Goal: Task Accomplishment & Management: Use online tool/utility

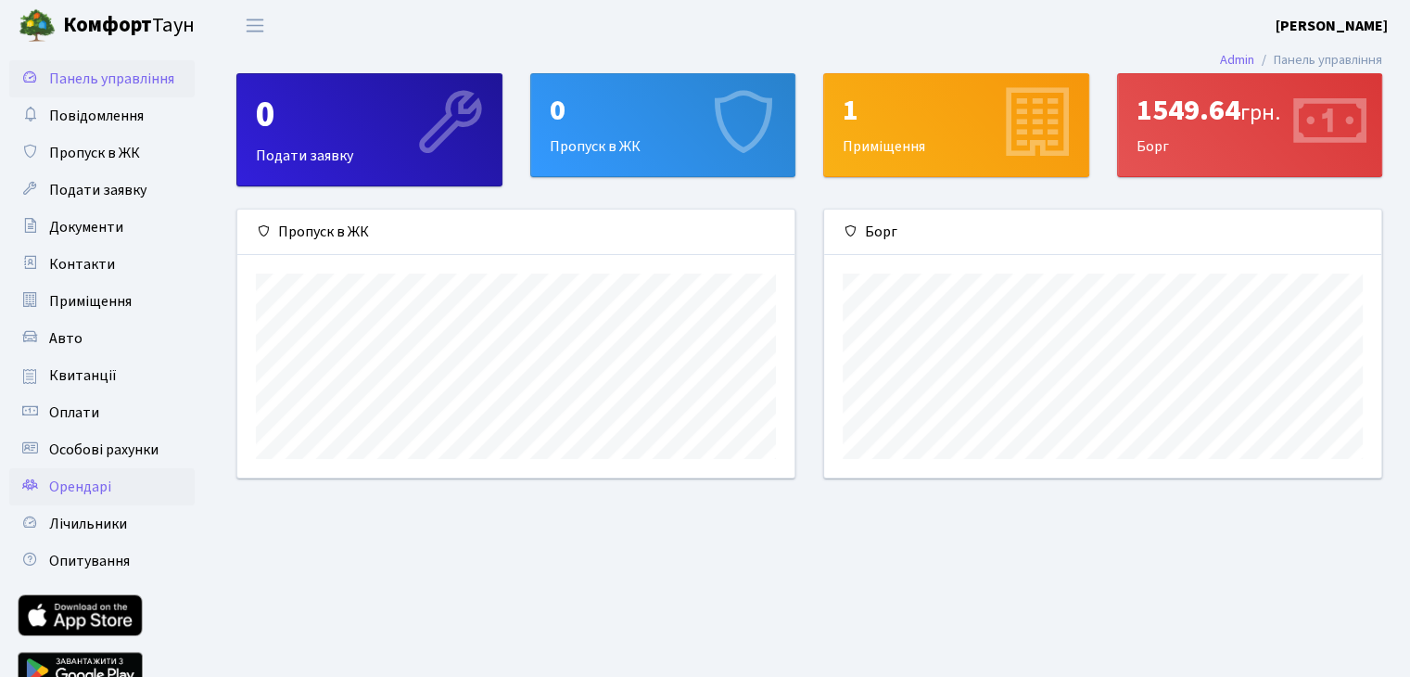
click at [115, 486] on link "Орендарі" at bounding box center [101, 486] width 185 height 37
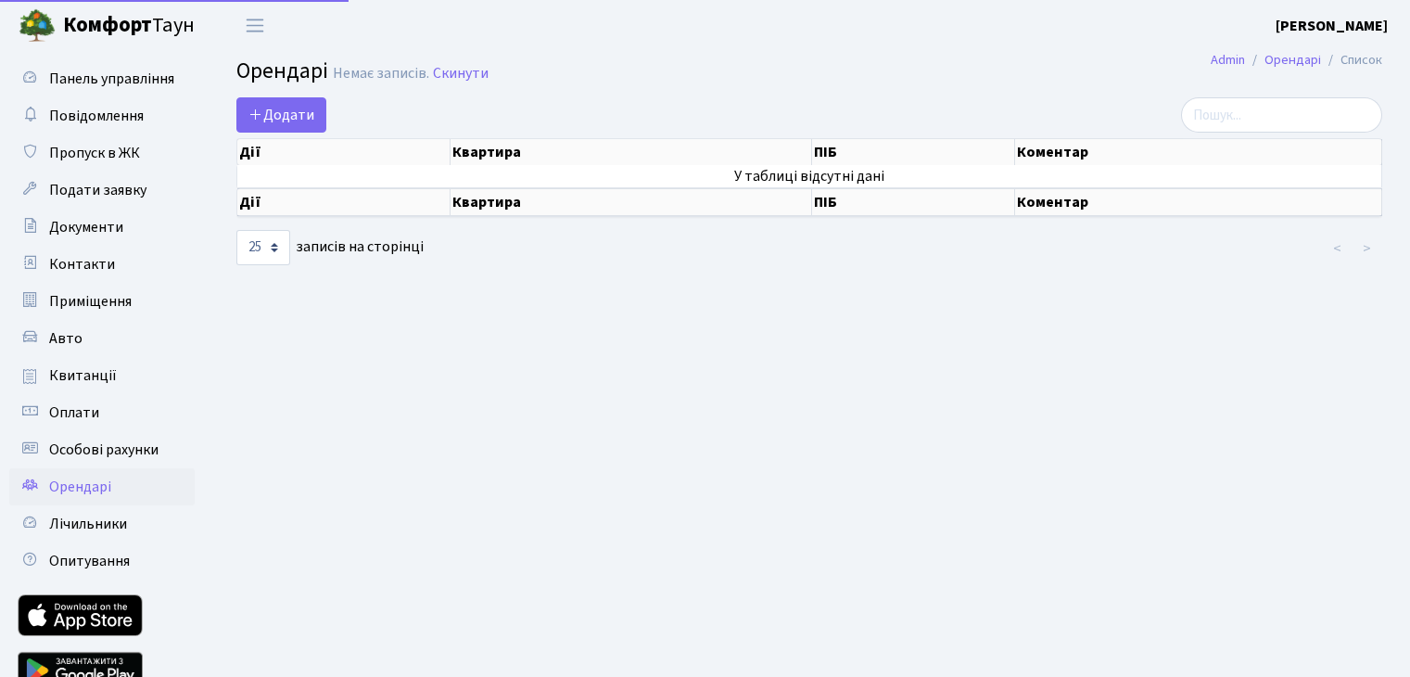
select select "25"
click at [113, 156] on span "Пропуск в ЖК" at bounding box center [94, 153] width 91 height 20
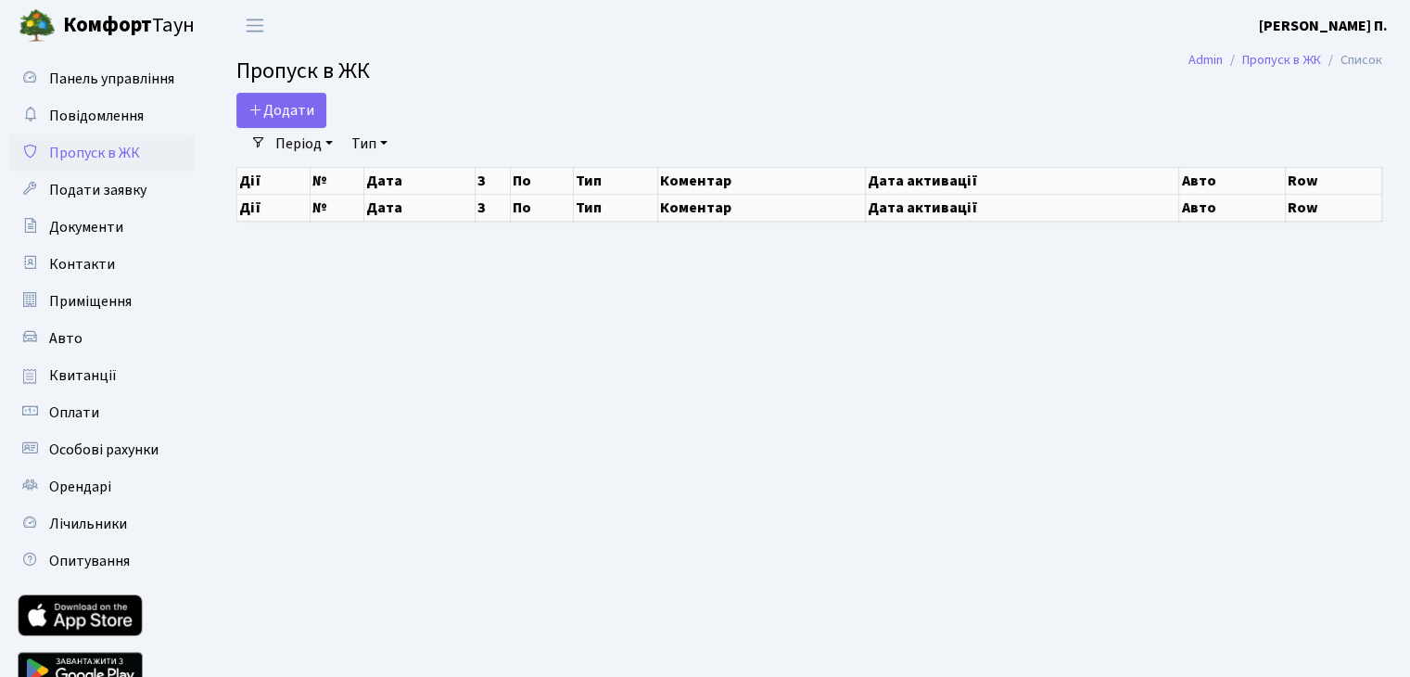
select select "25"
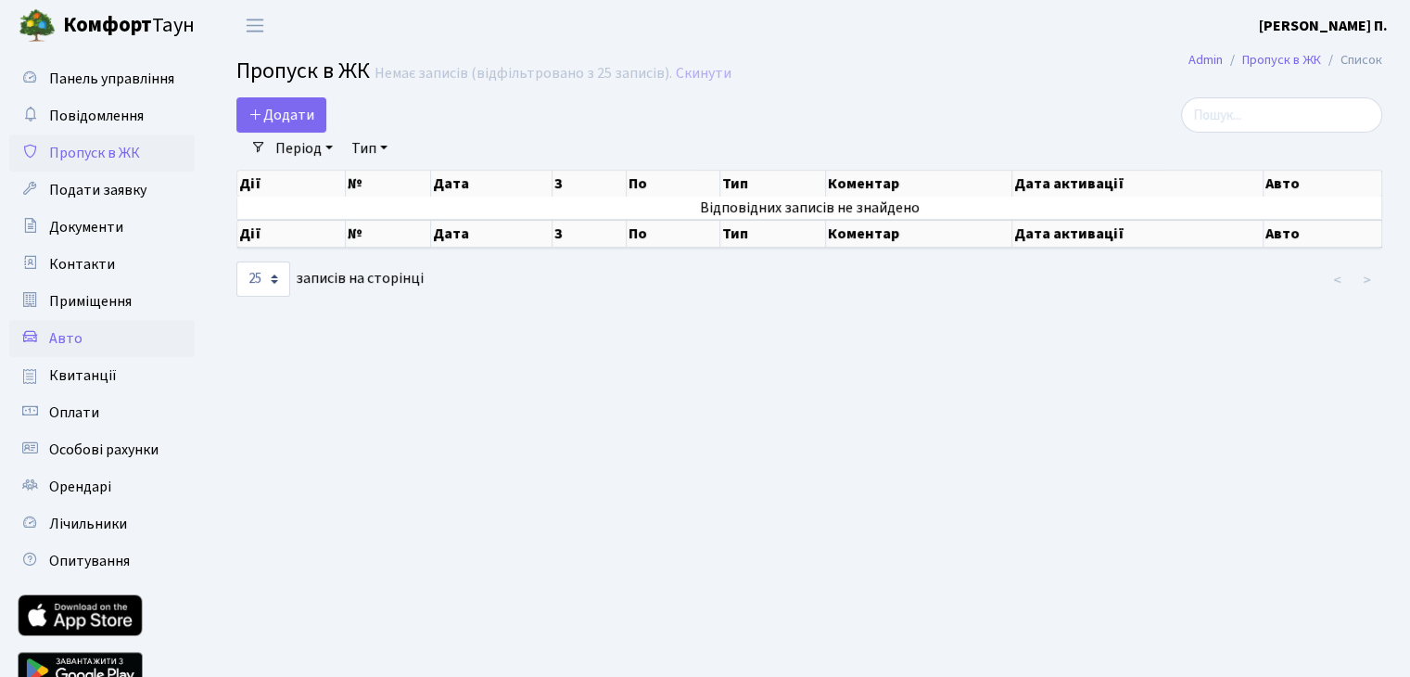
click at [63, 346] on span "Авто" at bounding box center [65, 338] width 33 height 20
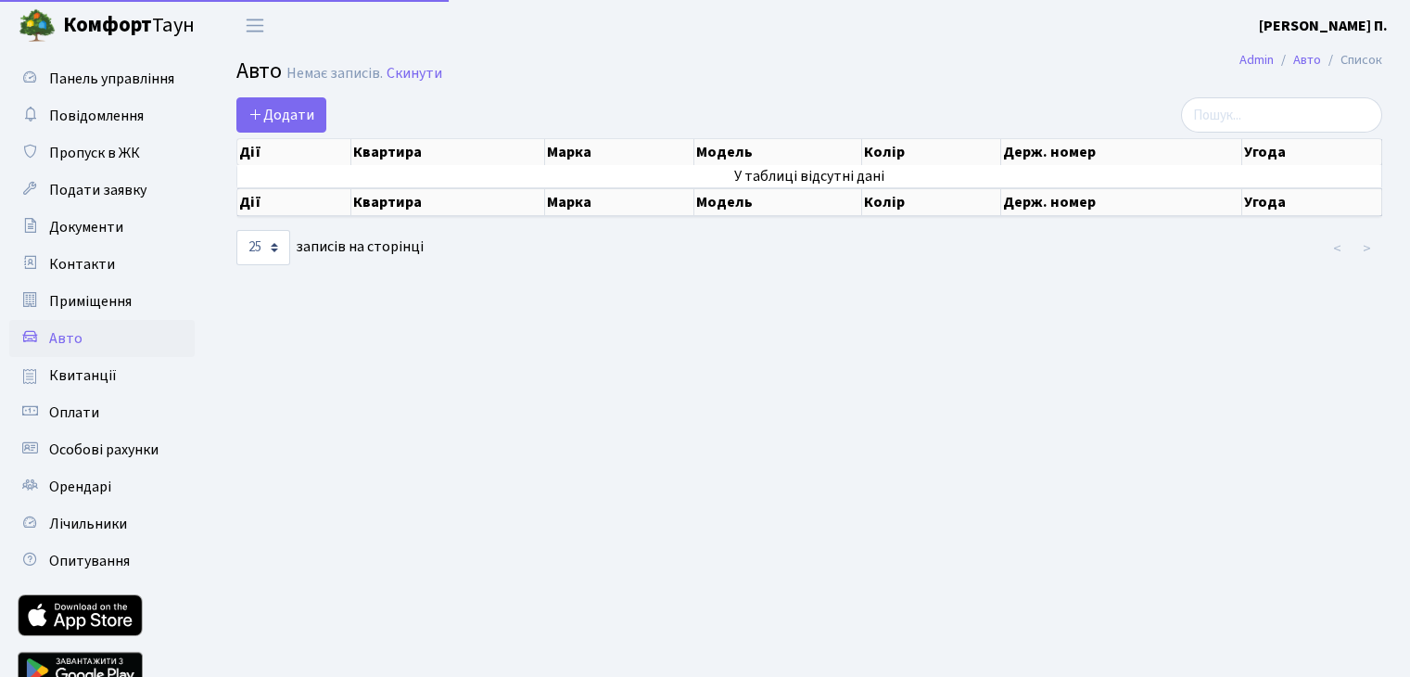
select select "25"
click at [290, 108] on span "Додати" at bounding box center [282, 115] width 66 height 20
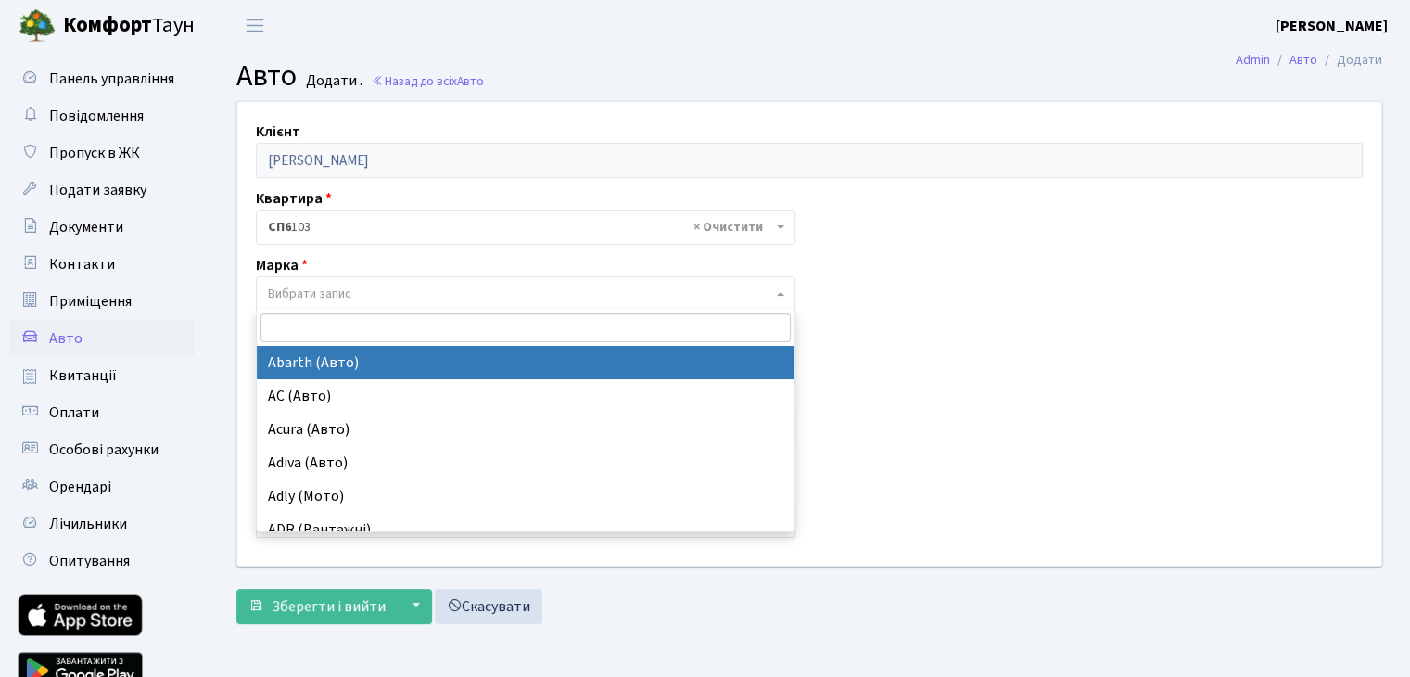
click at [343, 285] on span "Вибрати запис" at bounding box center [309, 294] width 83 height 19
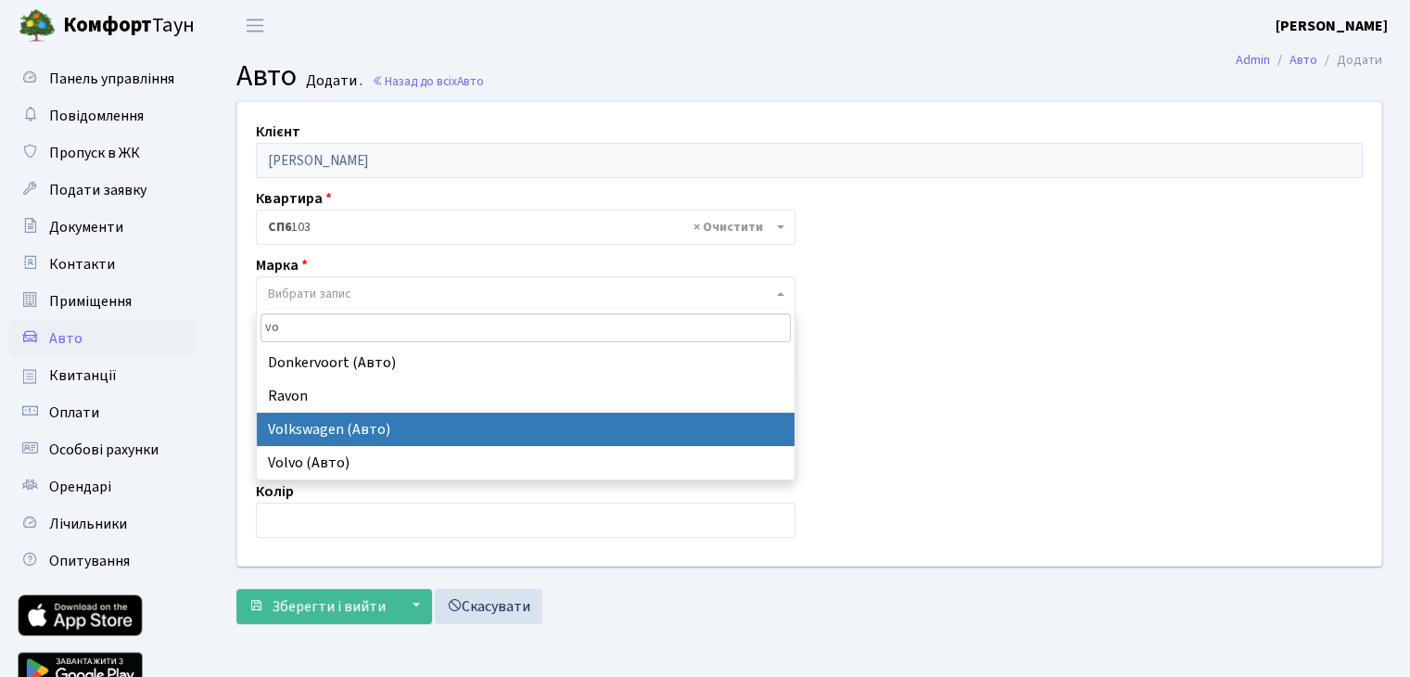
type input "vo"
select select "134"
select select
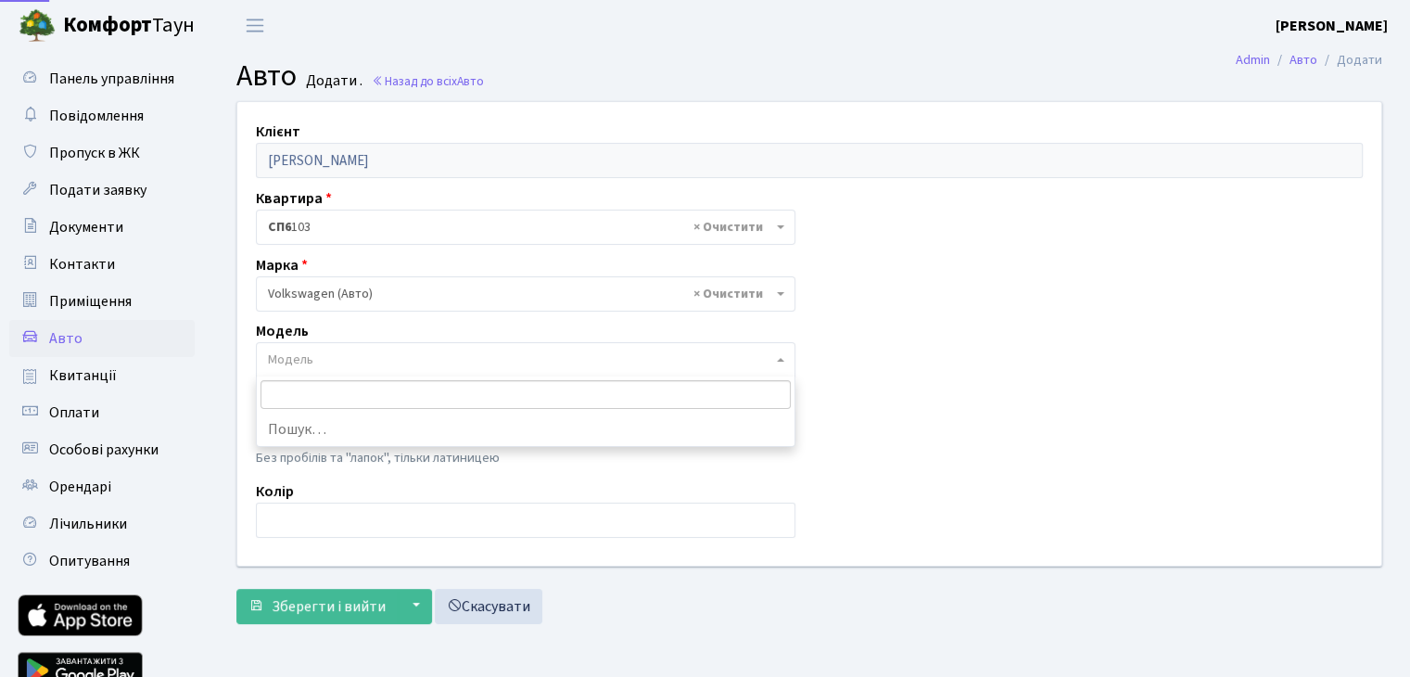
click at [386, 359] on span "Модель" at bounding box center [520, 360] width 504 height 19
click at [363, 415] on input "text" at bounding box center [526, 426] width 540 height 35
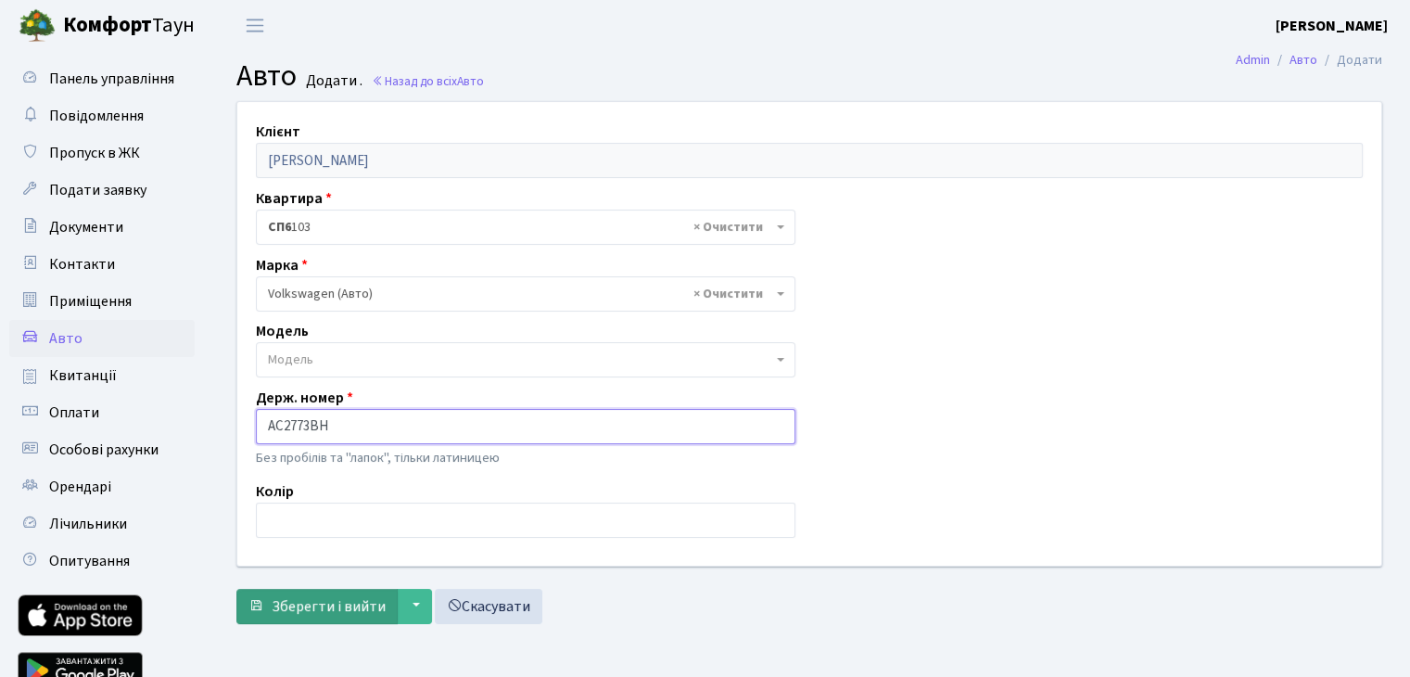
type input "АС2773ВН"
click at [378, 593] on button "Зберегти і вийти" at bounding box center [316, 606] width 161 height 35
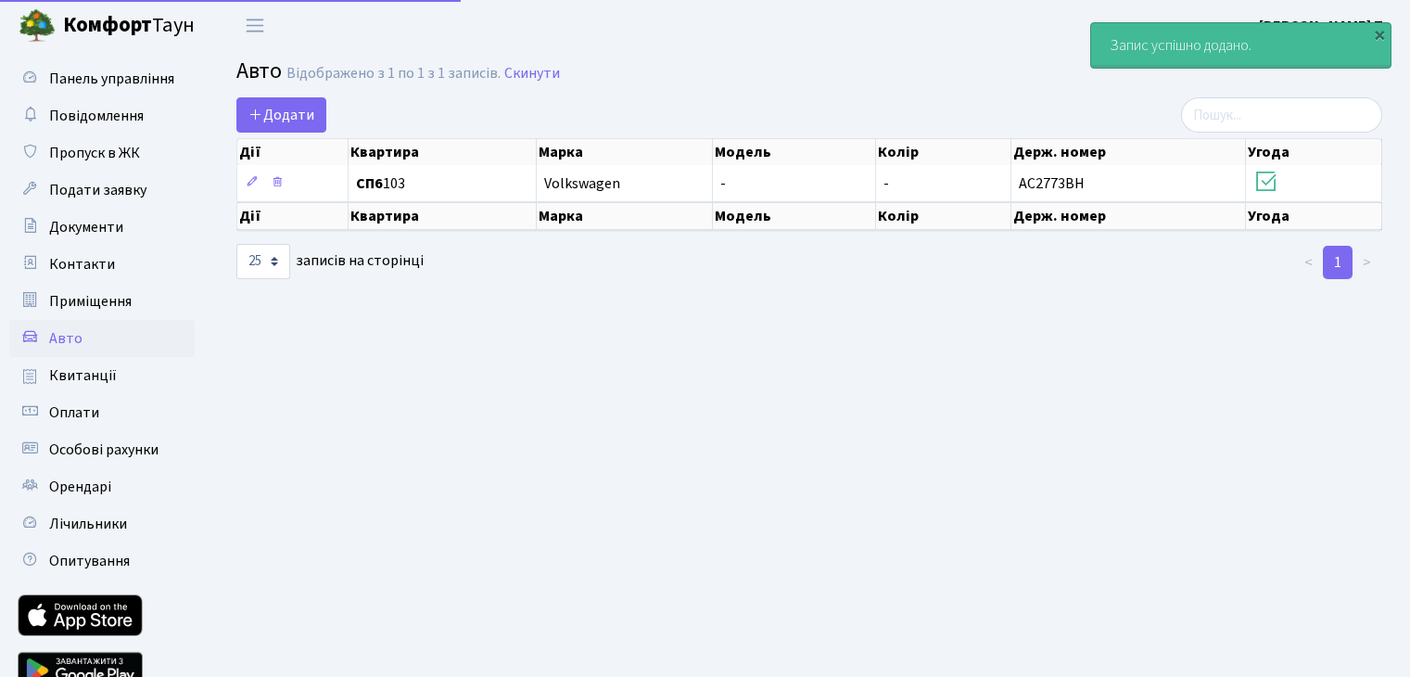
select select "25"
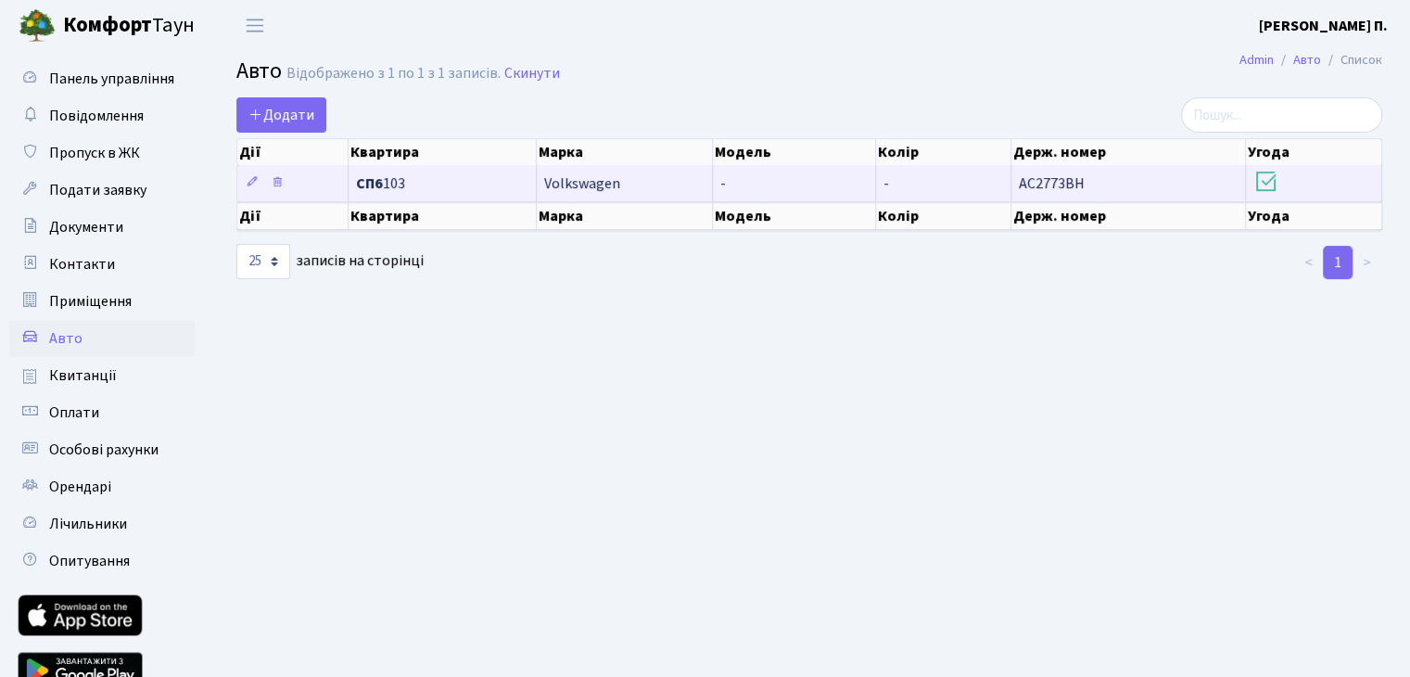
click at [1197, 180] on td "АС2773ВН" at bounding box center [1129, 183] width 235 height 36
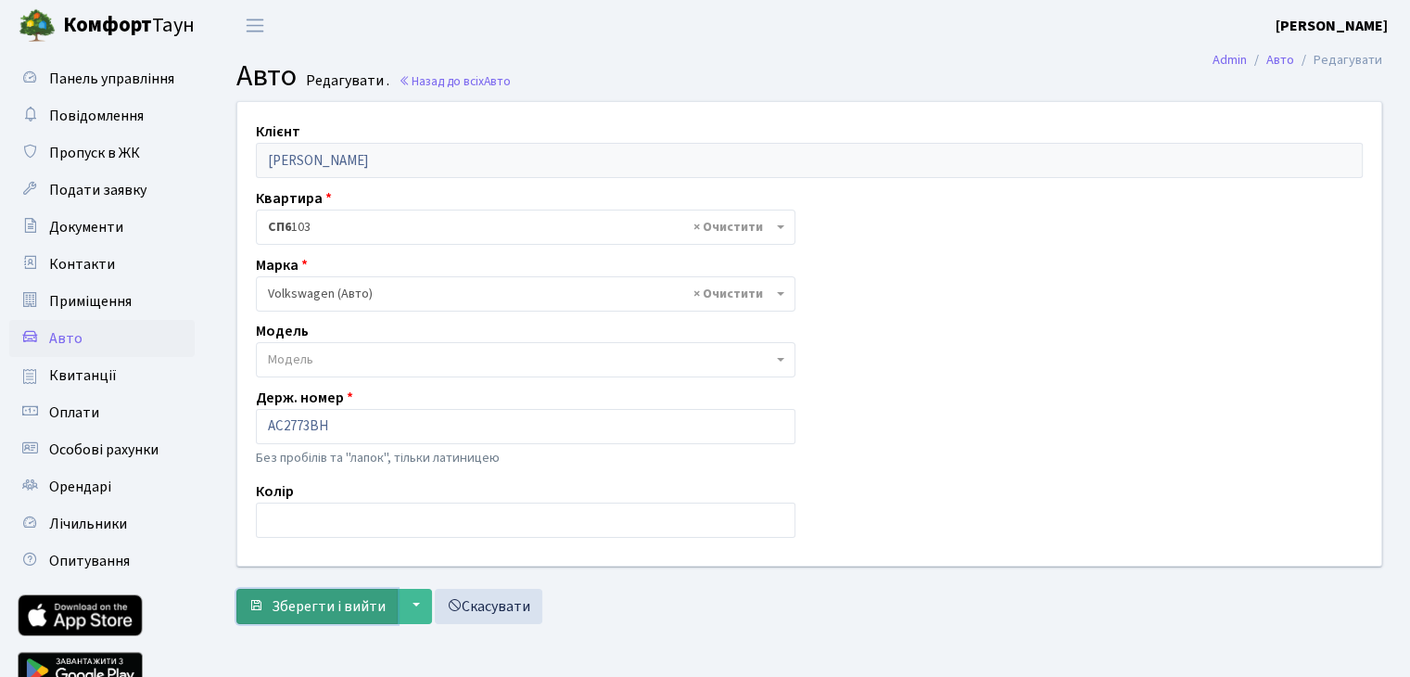
click at [356, 609] on span "Зберегти і вийти" at bounding box center [329, 606] width 114 height 20
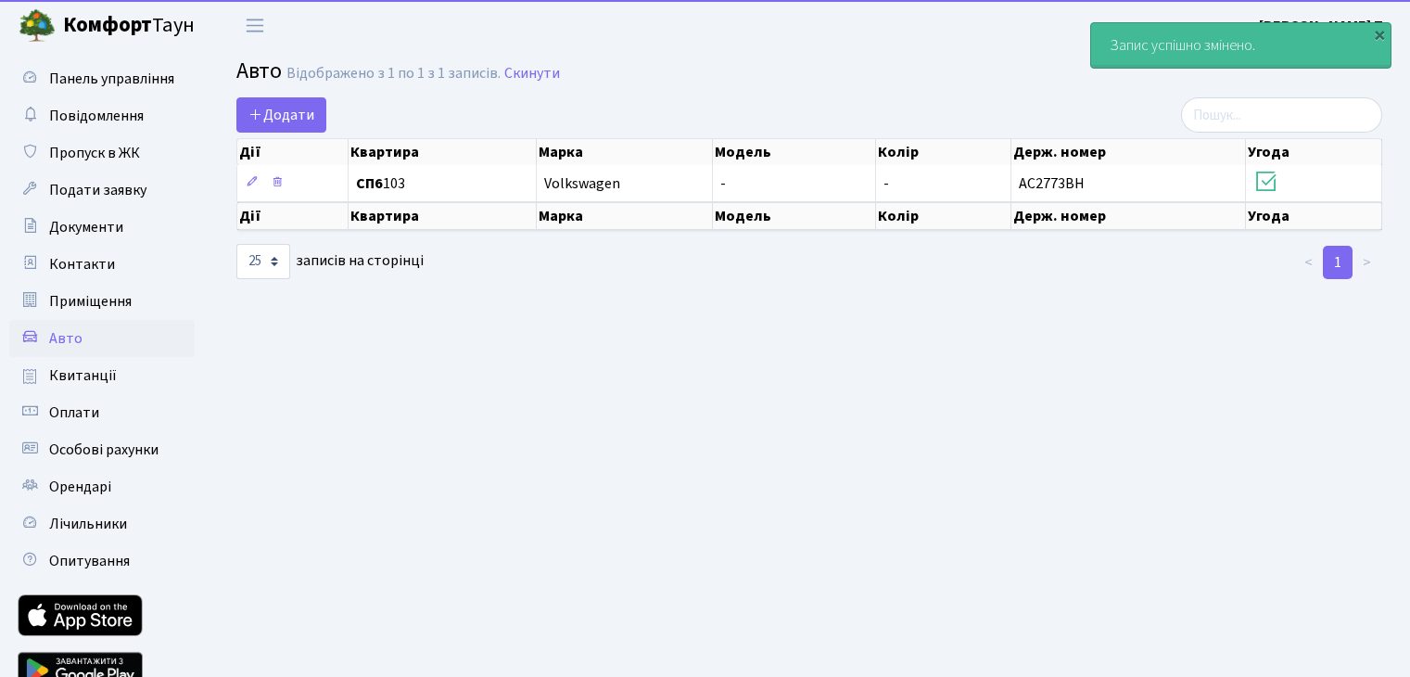
select select "25"
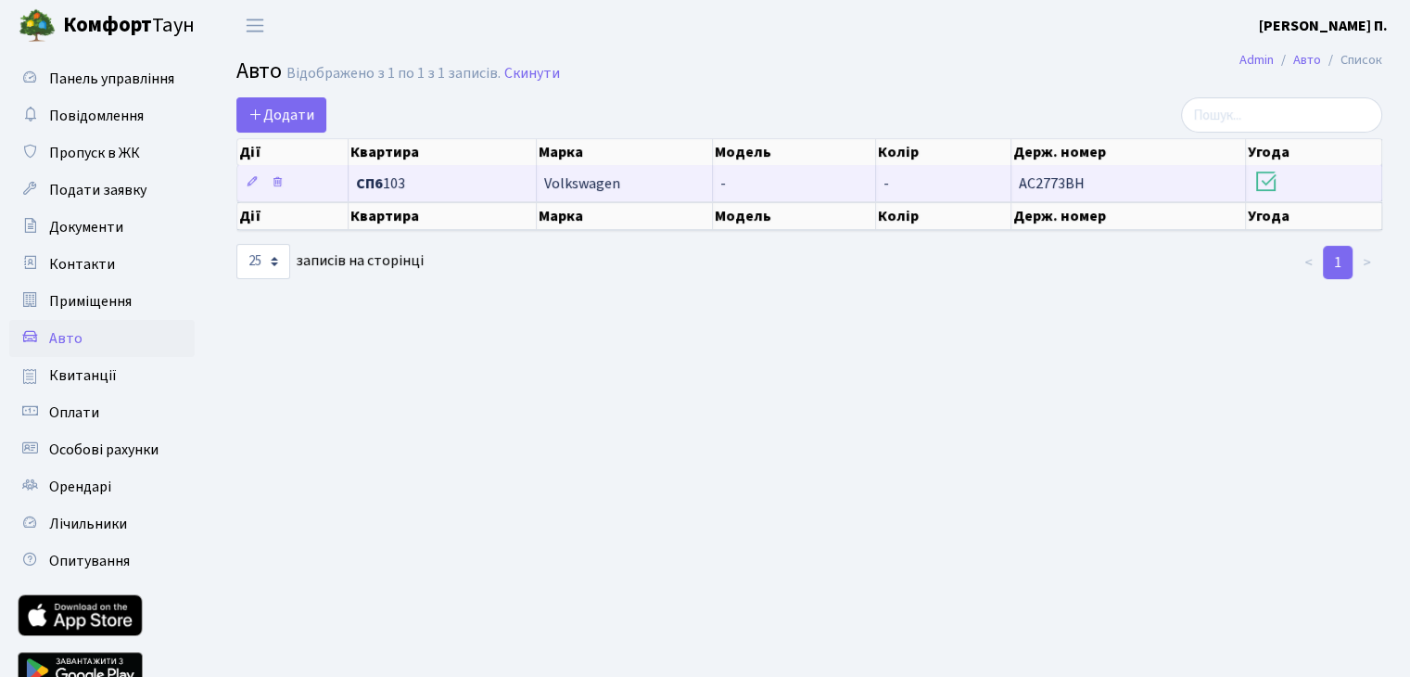
click at [1039, 180] on span "АС2773ВН" at bounding box center [1052, 183] width 66 height 20
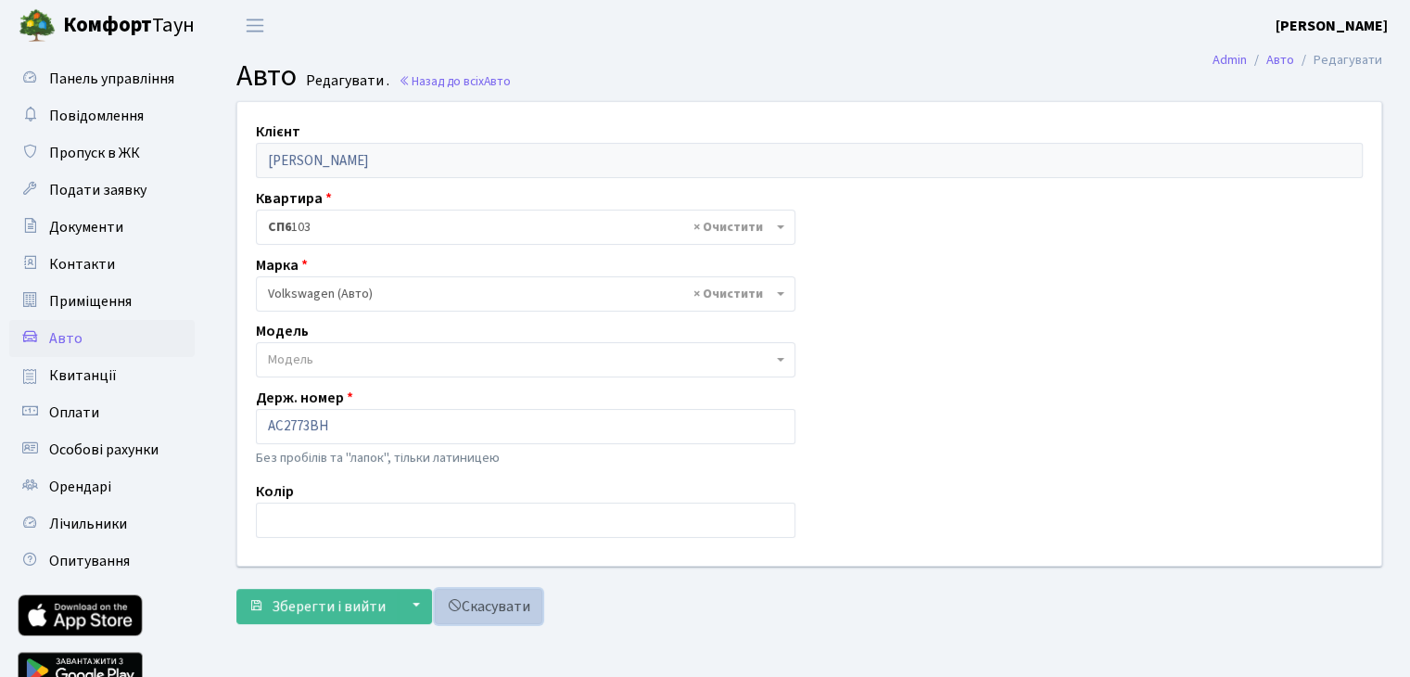
click at [476, 598] on link "Скасувати" at bounding box center [489, 606] width 108 height 35
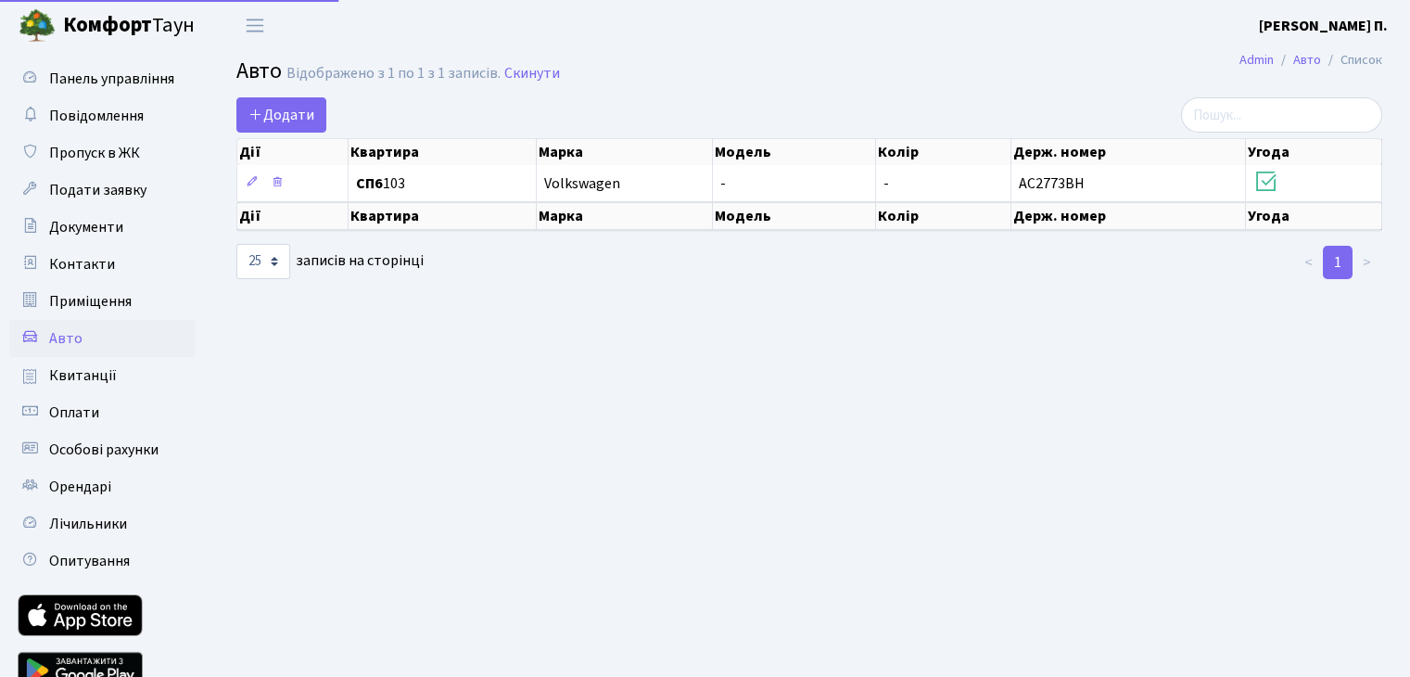
select select "25"
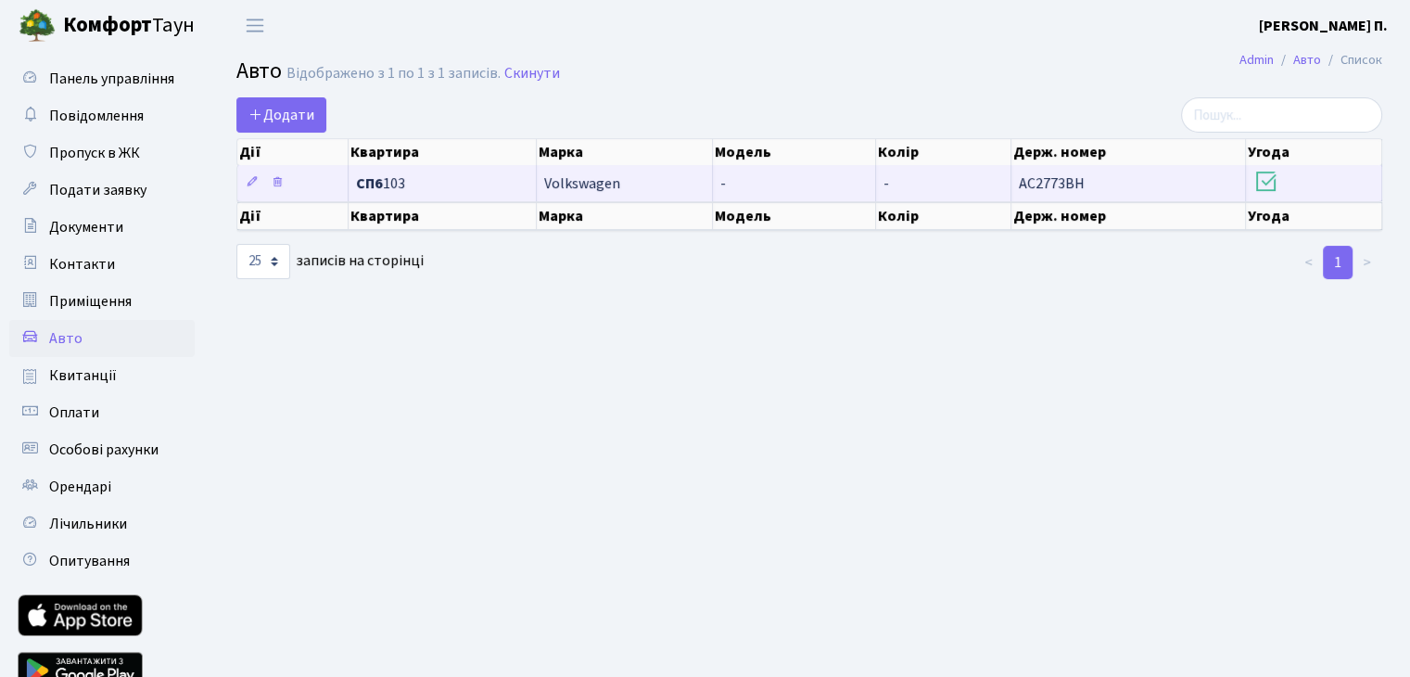
click at [352, 168] on td "СП6 103" at bounding box center [443, 183] width 188 height 36
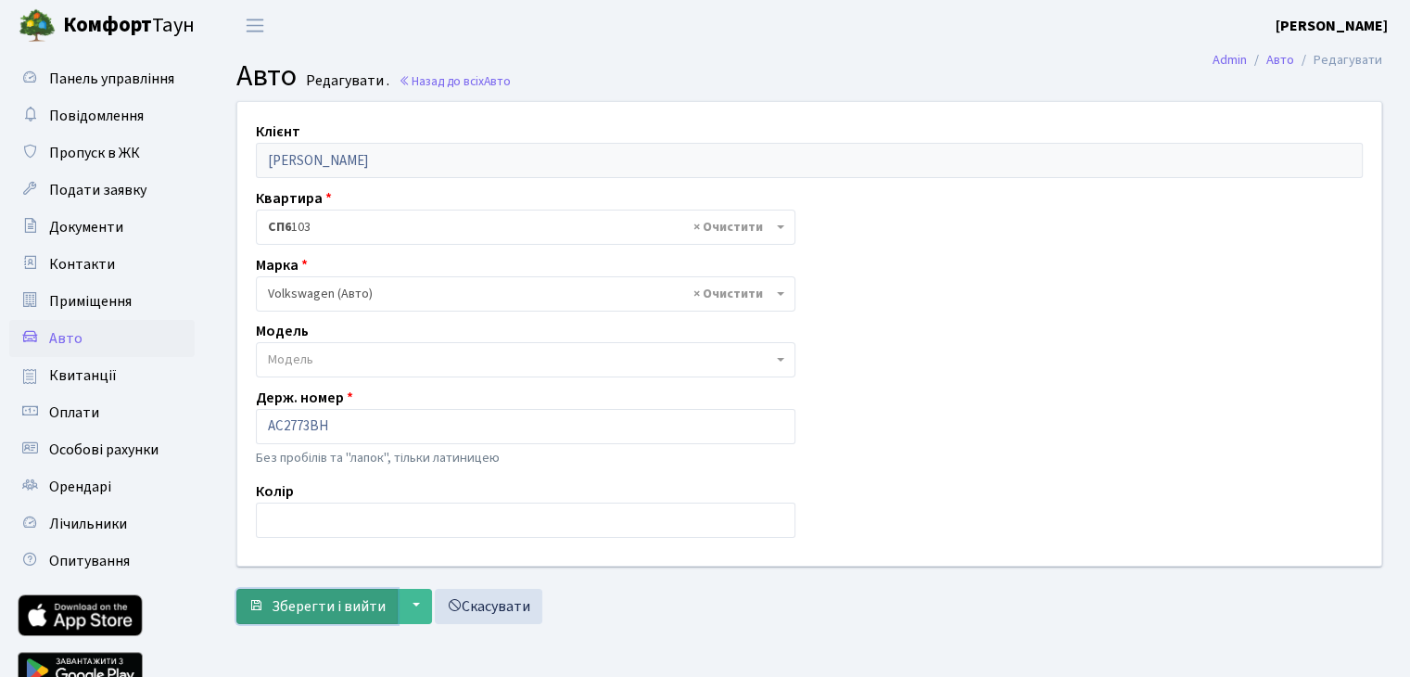
click at [325, 599] on span "Зберегти і вийти" at bounding box center [329, 606] width 114 height 20
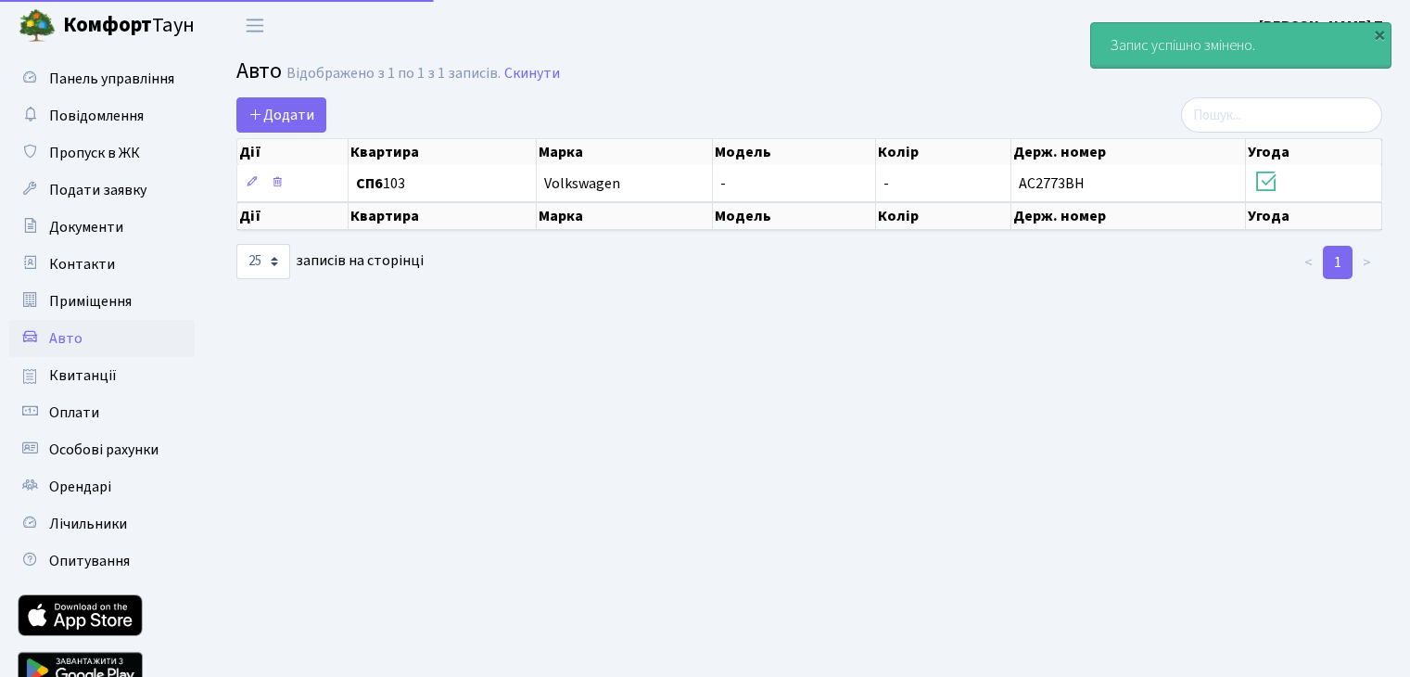
select select "25"
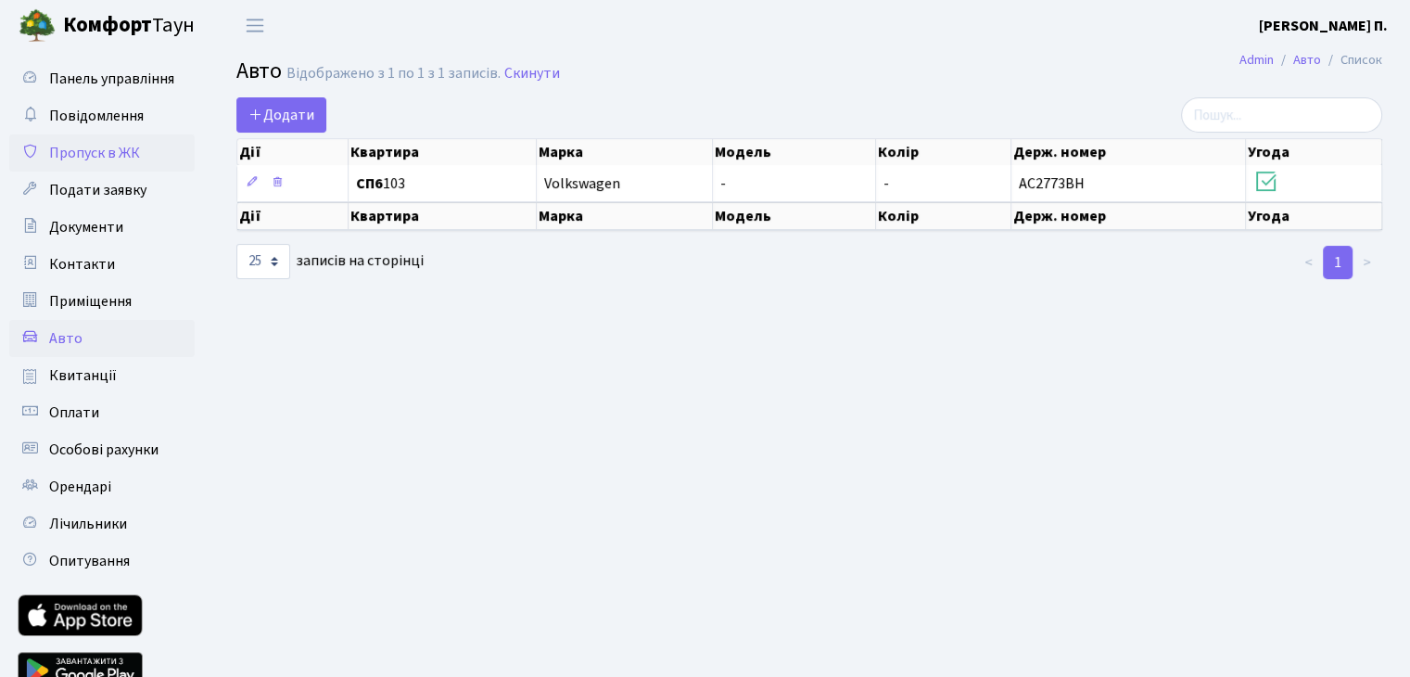
click at [86, 140] on link "Пропуск в ЖК" at bounding box center [101, 152] width 185 height 37
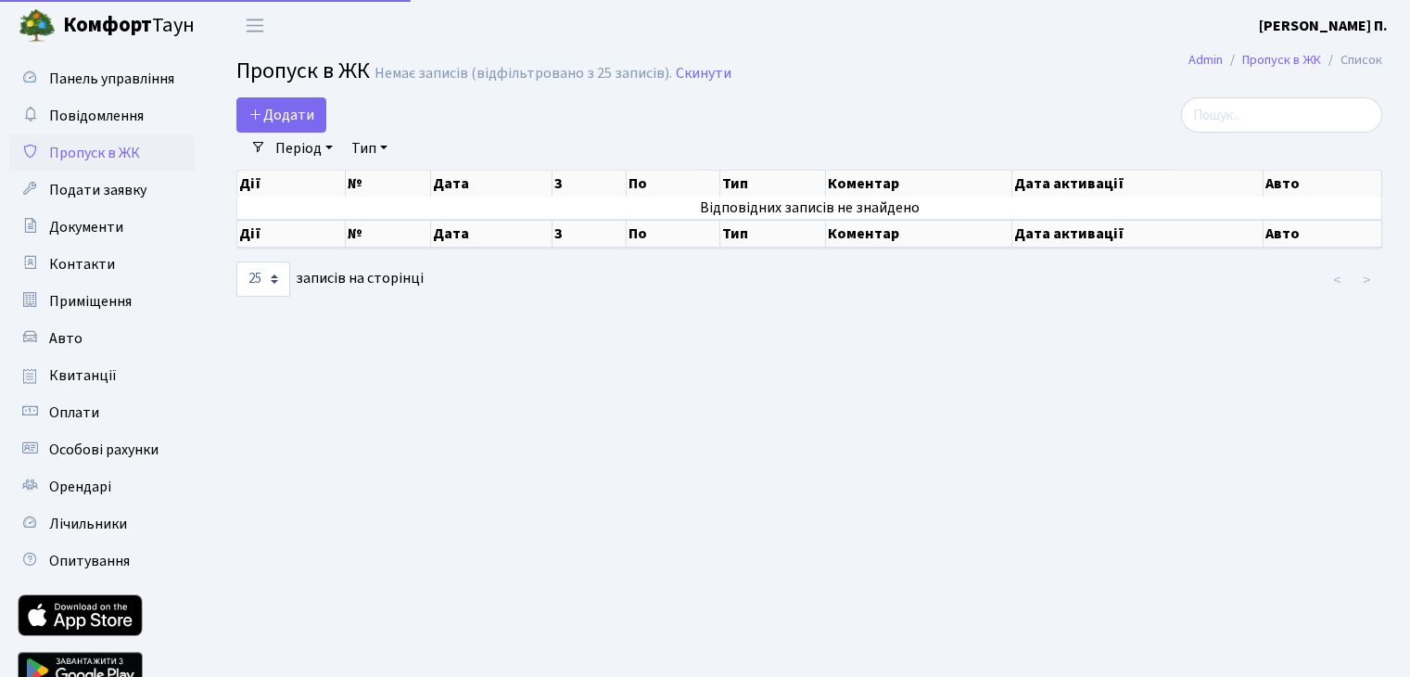
select select "25"
click at [308, 116] on span "Додати" at bounding box center [282, 115] width 66 height 20
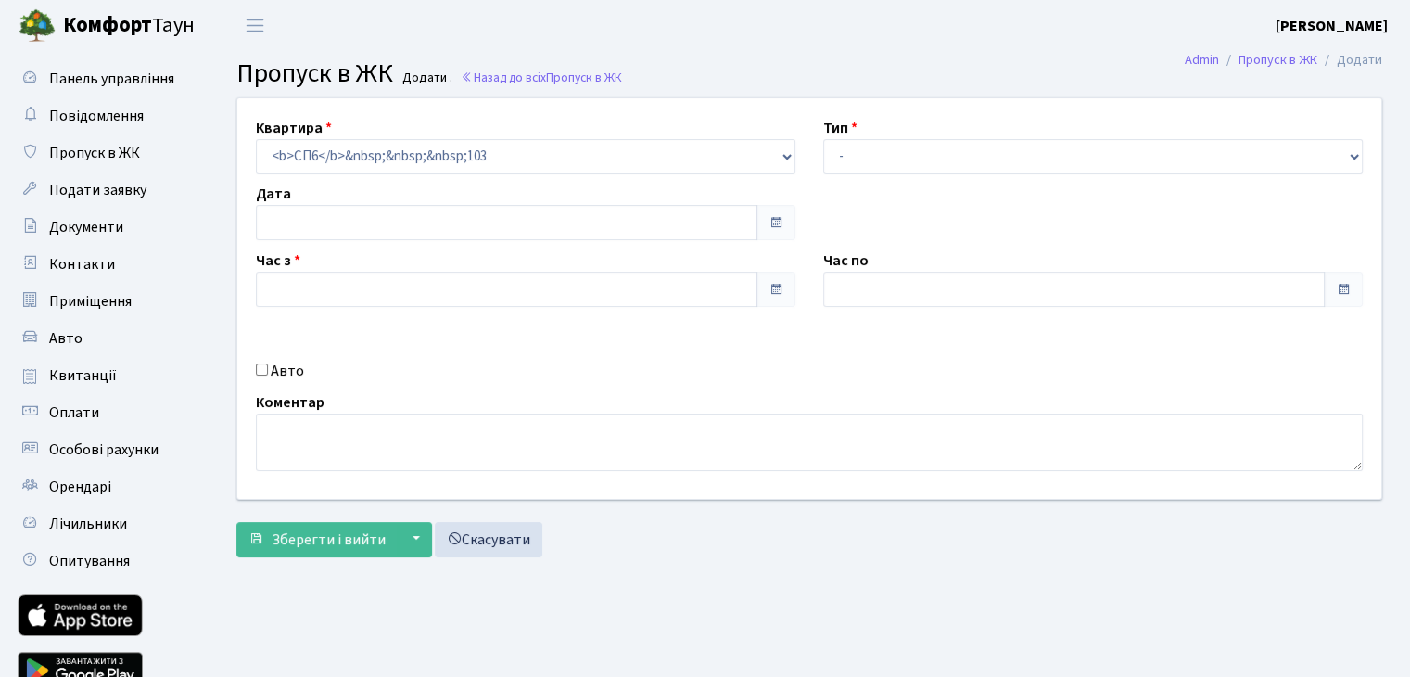
type input "[DATE]"
type input "16:30"
type input "17:30"
click at [111, 348] on link "Авто" at bounding box center [101, 338] width 185 height 37
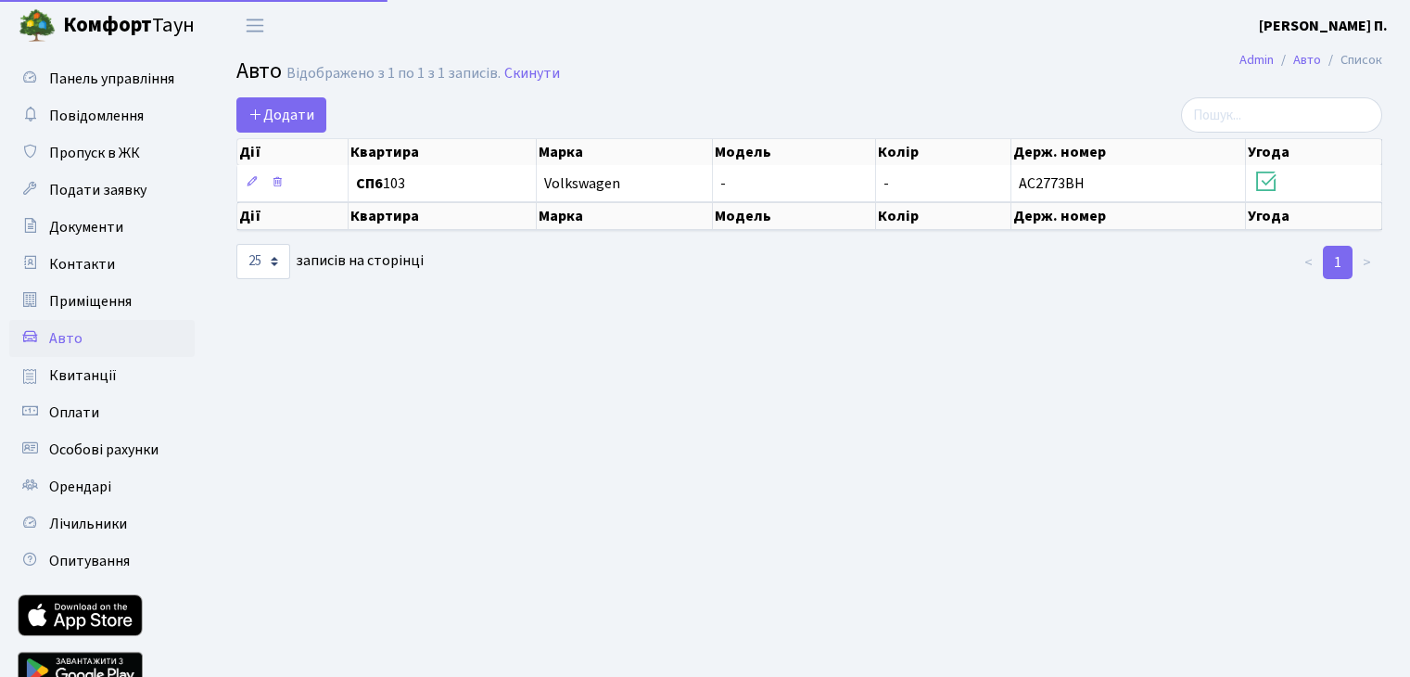
select select "25"
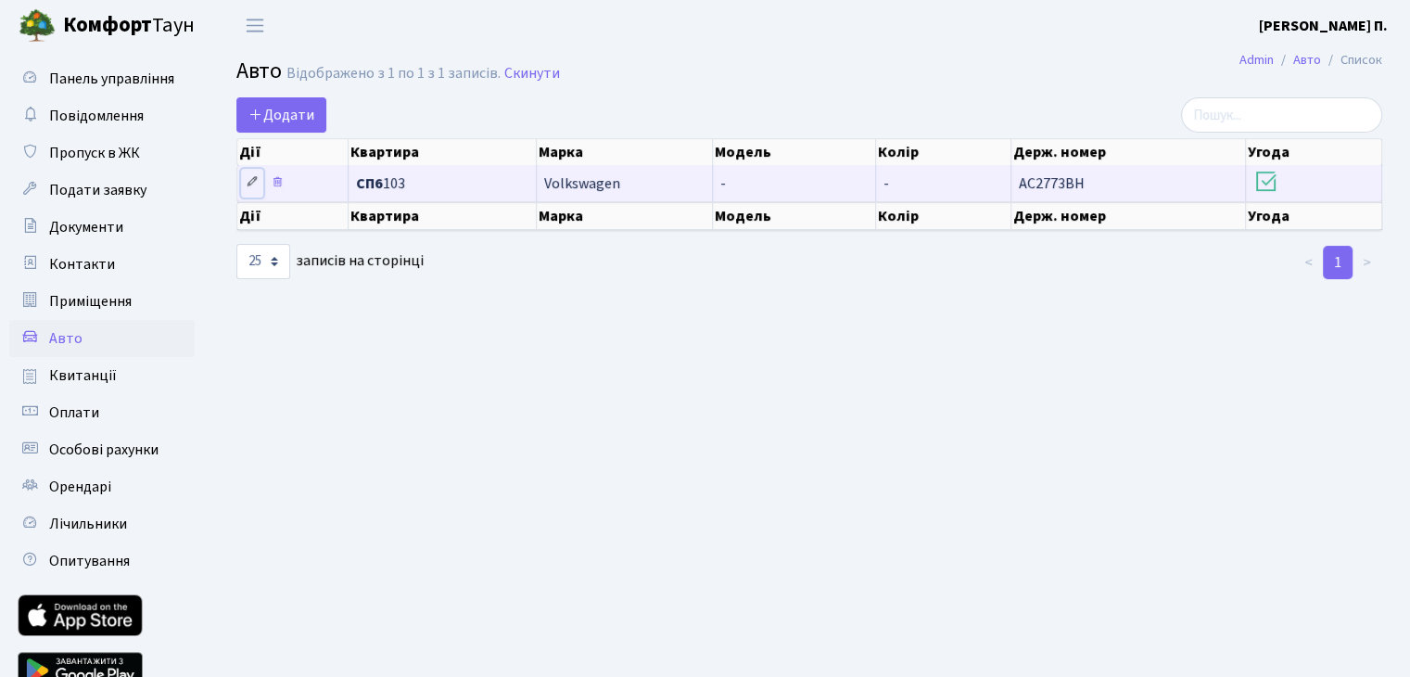
click at [246, 185] on icon at bounding box center [252, 181] width 13 height 13
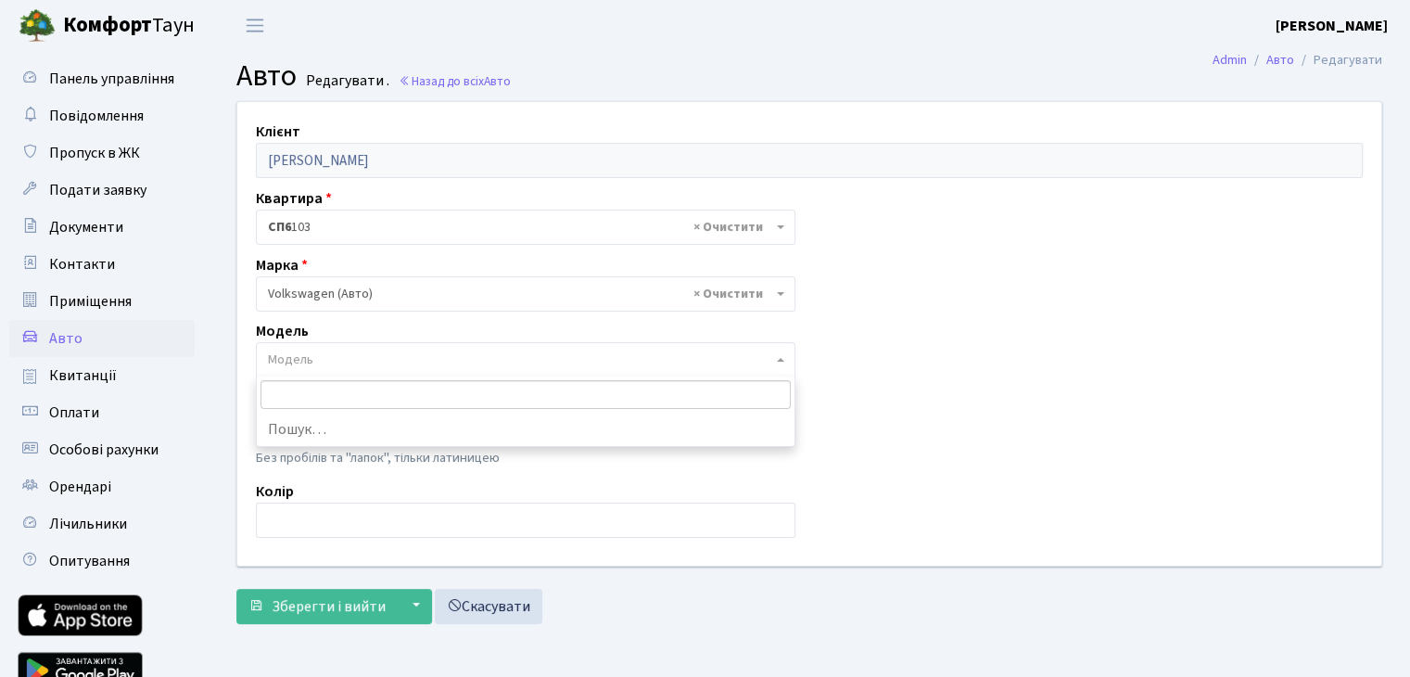
click at [338, 351] on span "Модель" at bounding box center [520, 360] width 504 height 19
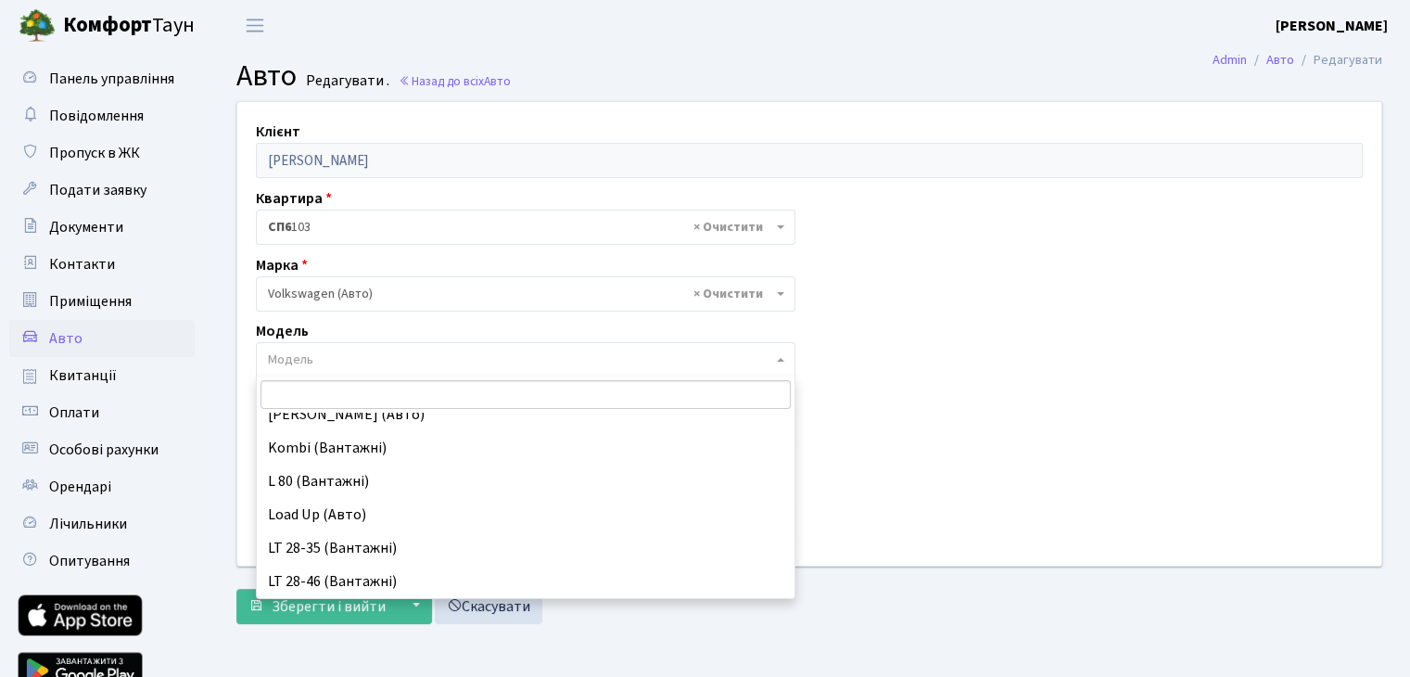
scroll to position [1224, 0]
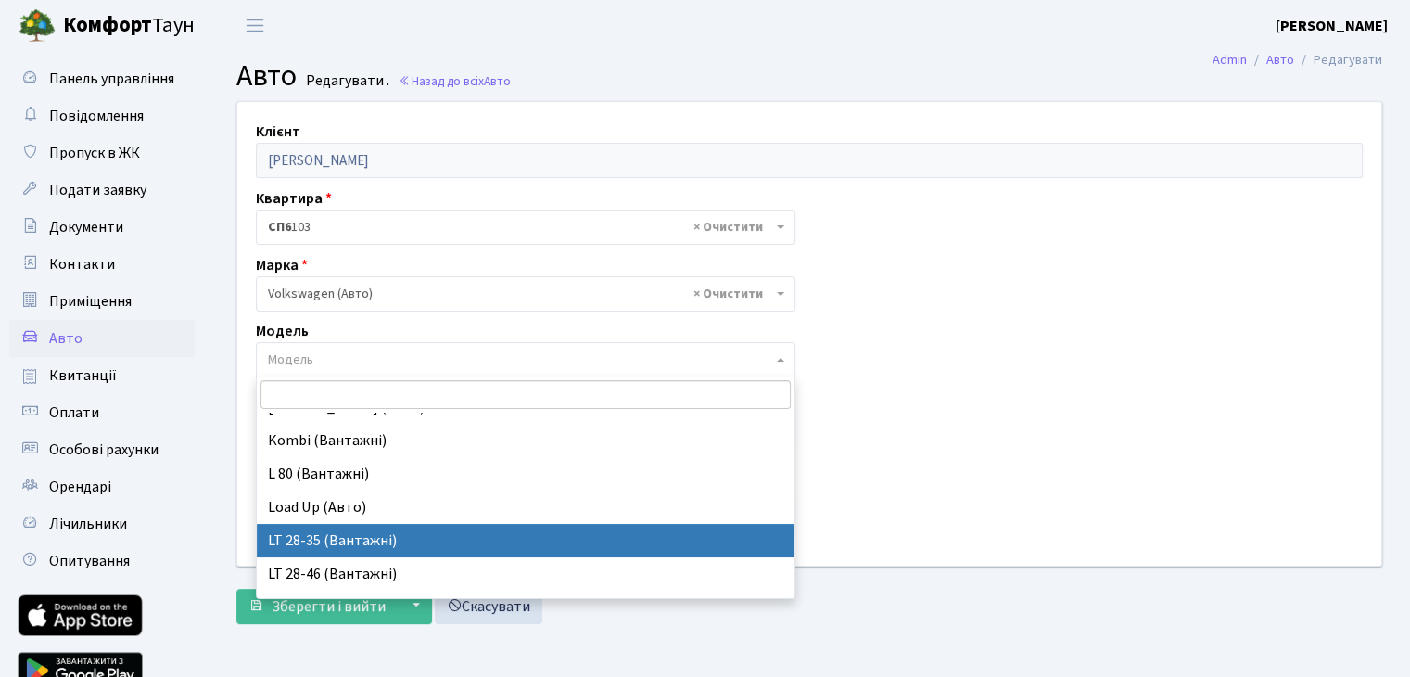
select select "2471"
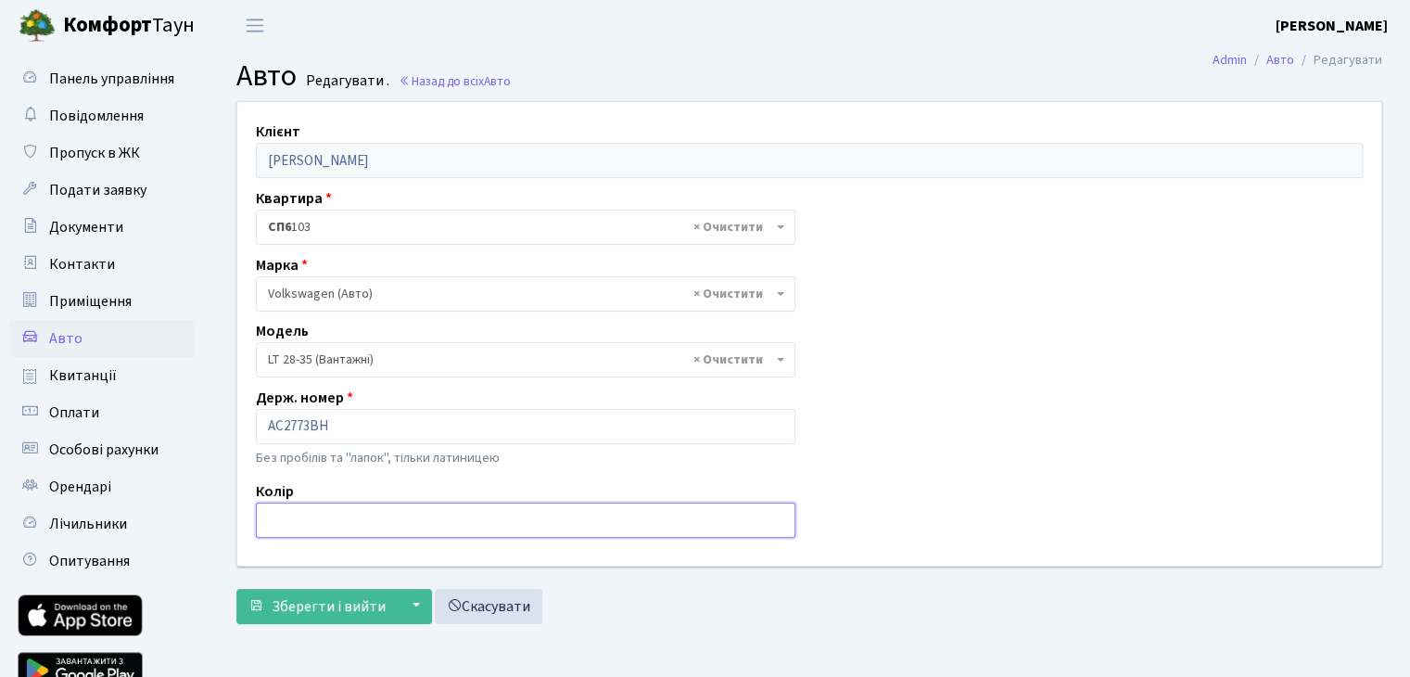
click at [327, 517] on input "text" at bounding box center [526, 520] width 540 height 35
type input "Б"
type input "білий"
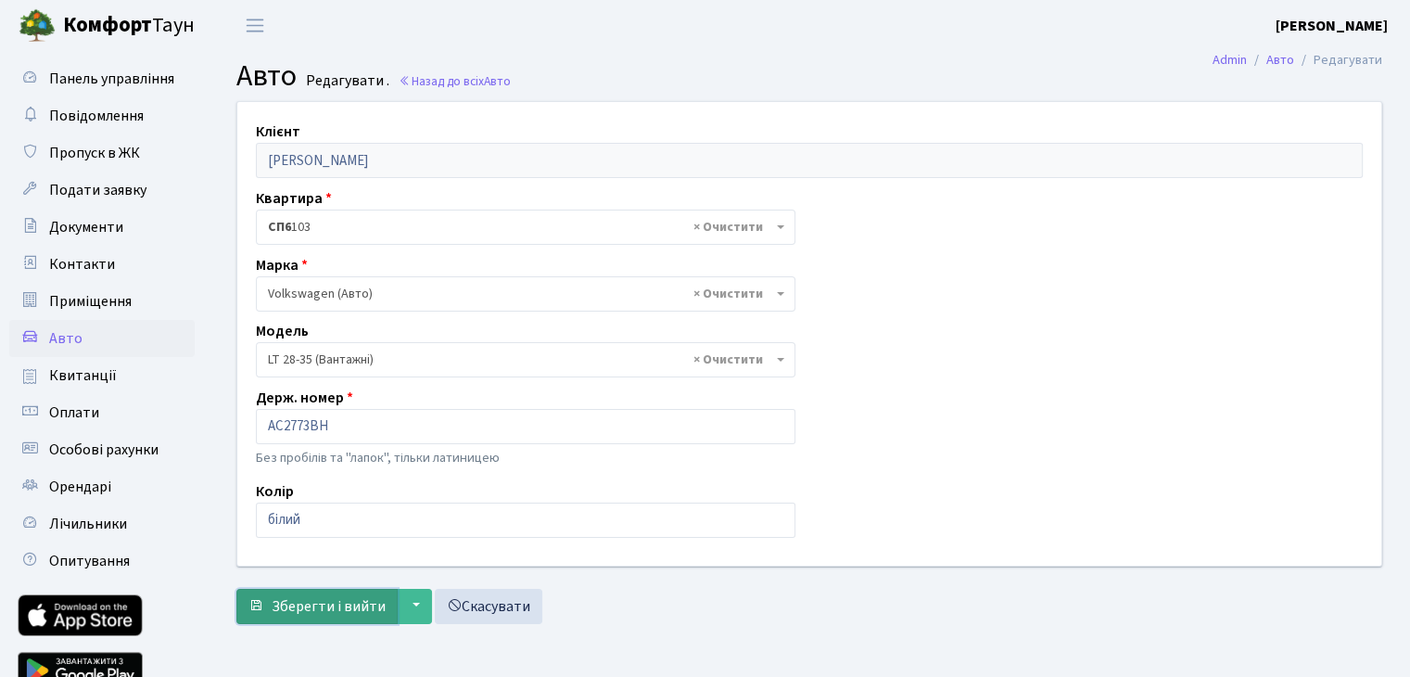
click at [373, 615] on span "Зберегти і вийти" at bounding box center [329, 606] width 114 height 20
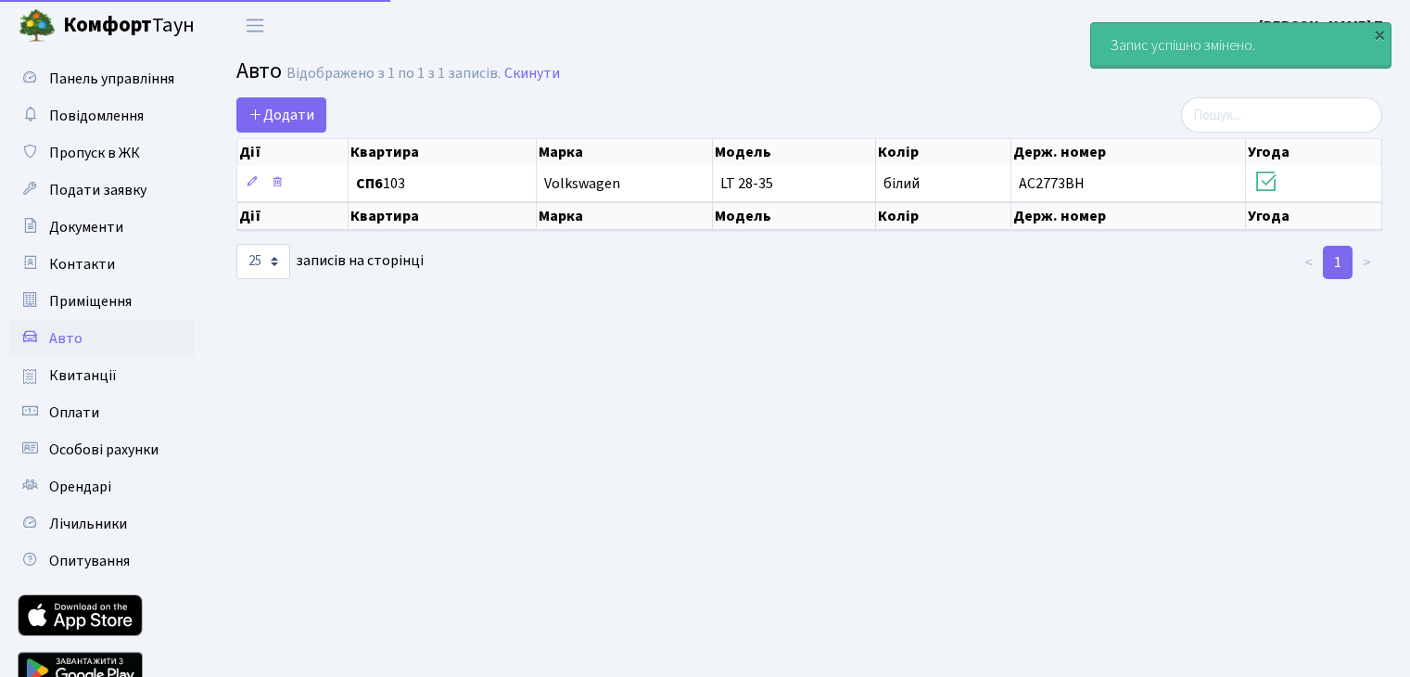
select select "25"
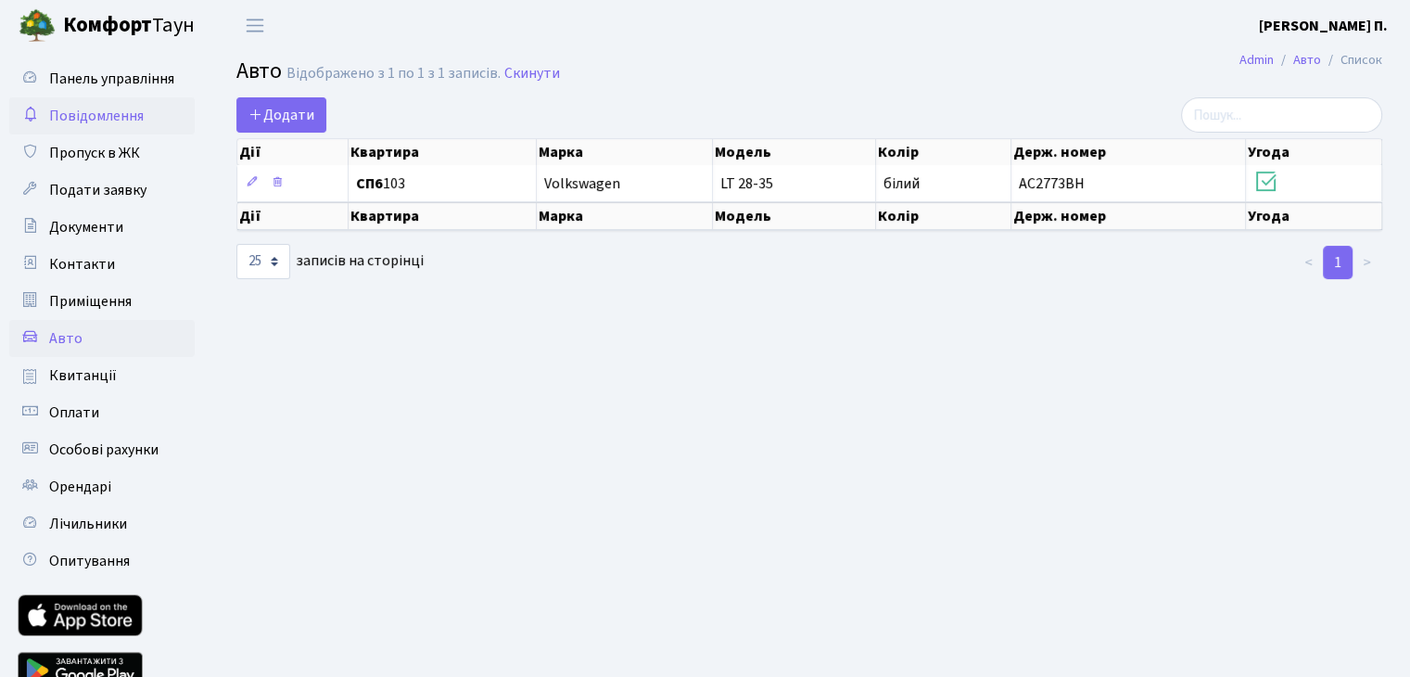
click at [167, 117] on link "Повідомлення" at bounding box center [101, 115] width 185 height 37
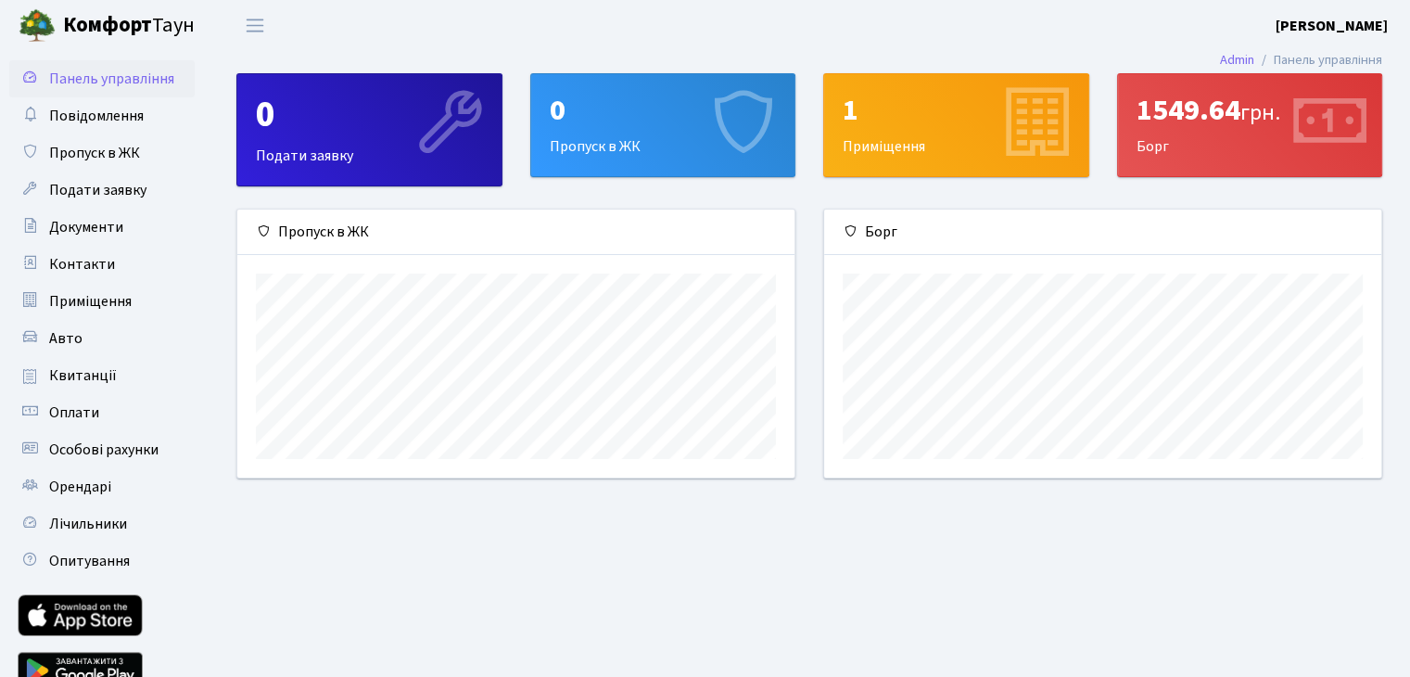
scroll to position [267, 556]
click at [577, 543] on main "Admin Панель управління 0 Подати заявку 0 Пропуск в ЖК 1 Приміщення 1549.64 грн…" at bounding box center [810, 382] width 1202 height 663
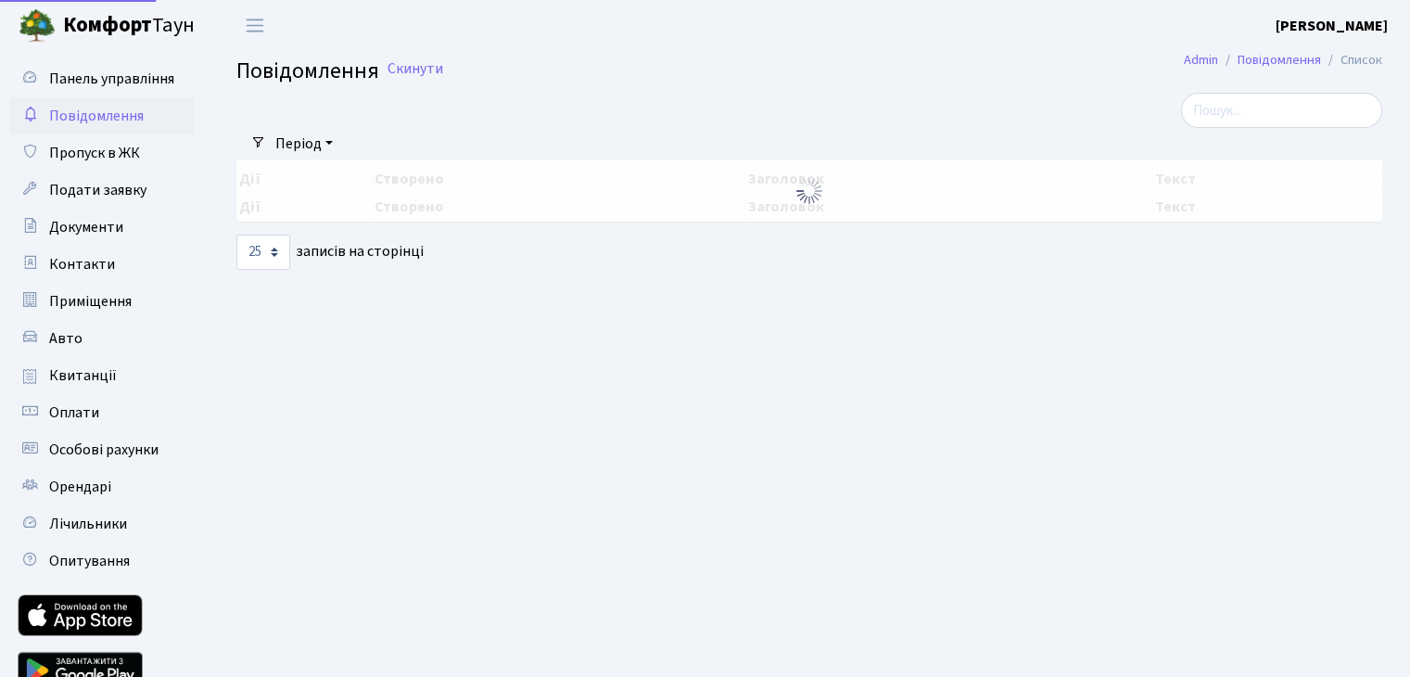
select select "25"
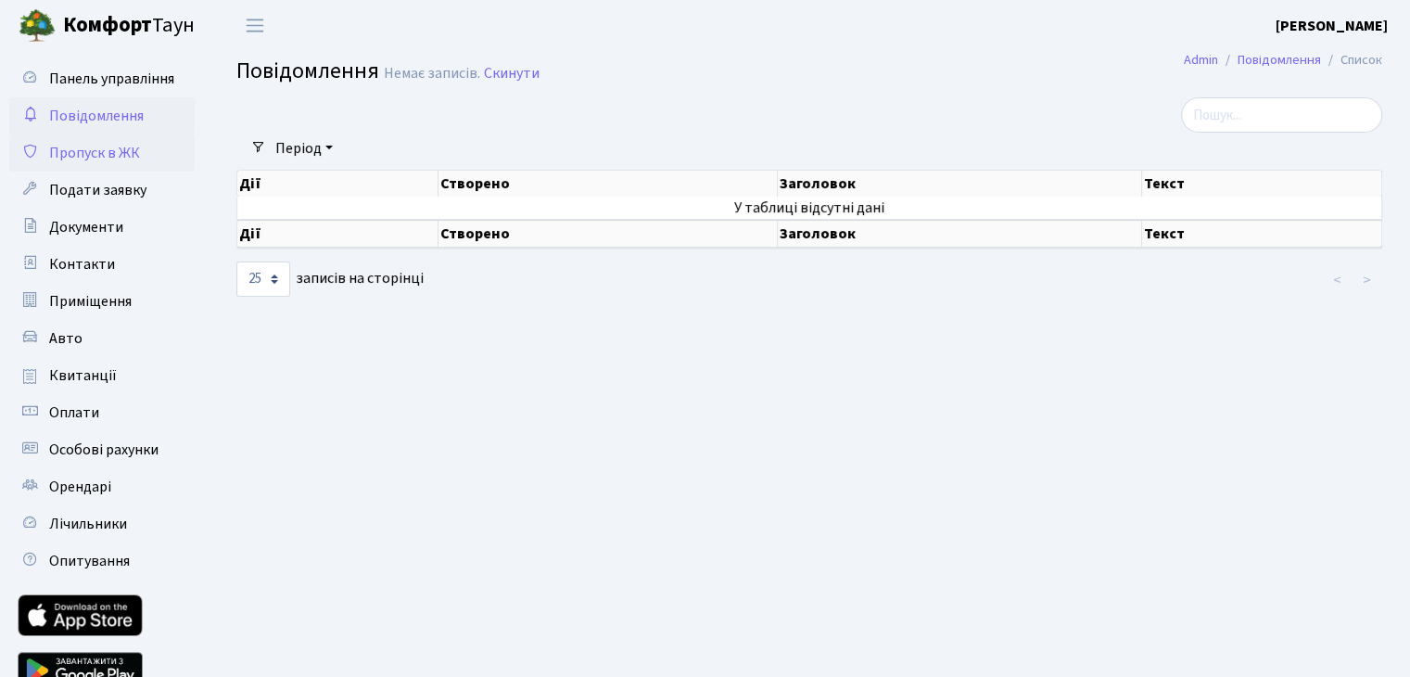
click at [124, 164] on link "Пропуск в ЖК" at bounding box center [101, 152] width 185 height 37
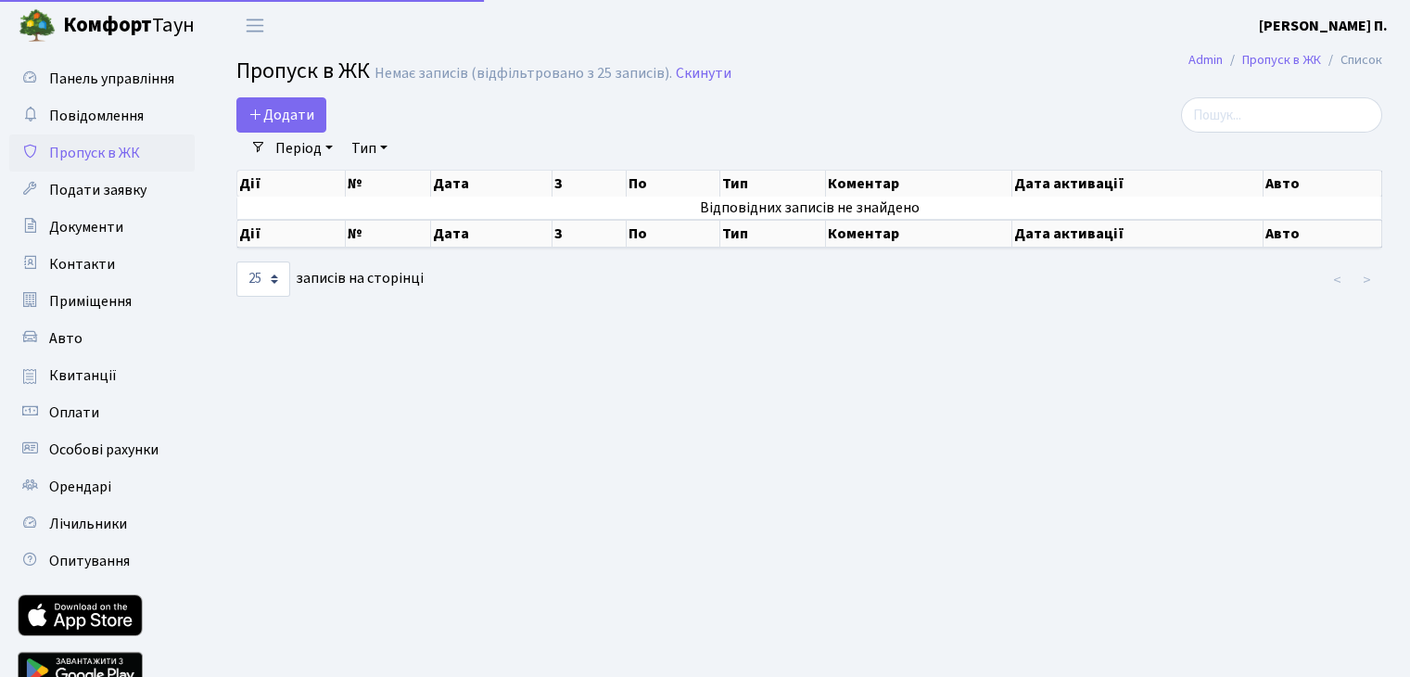
select select "25"
click at [133, 231] on link "Документи" at bounding box center [101, 227] width 185 height 37
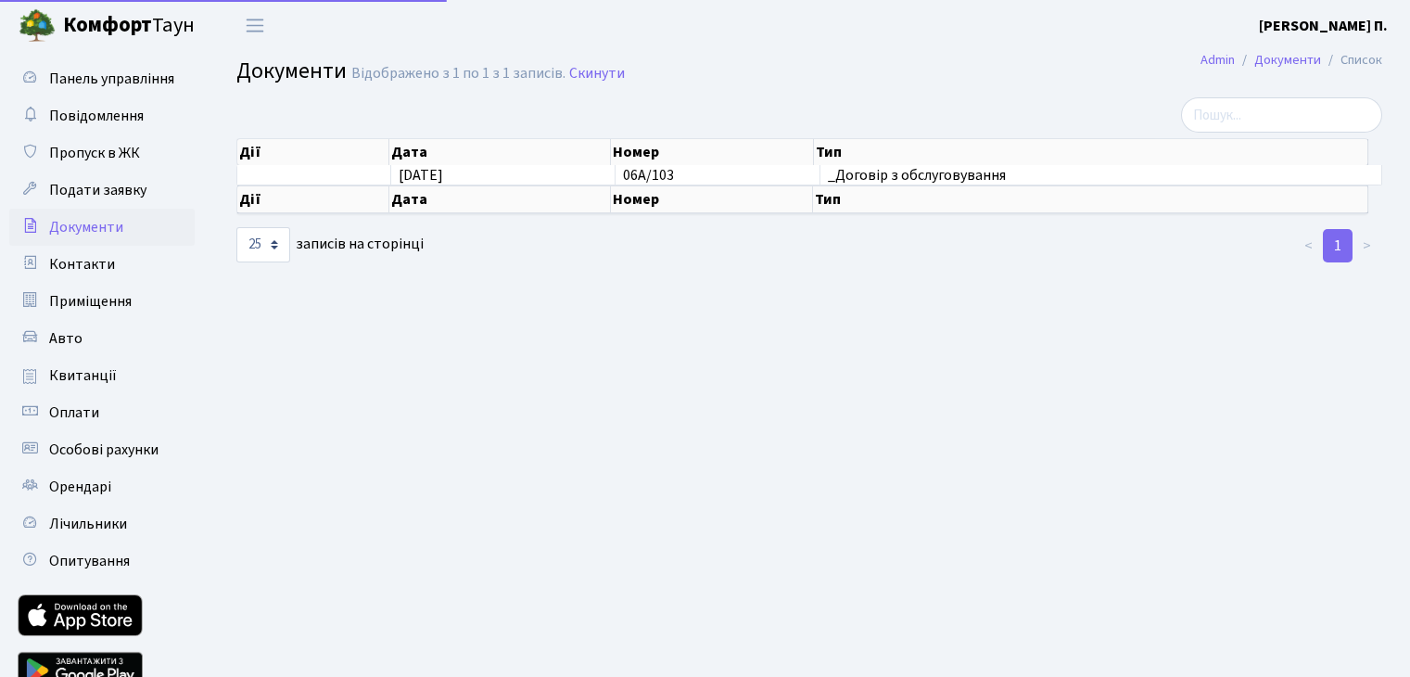
select select "25"
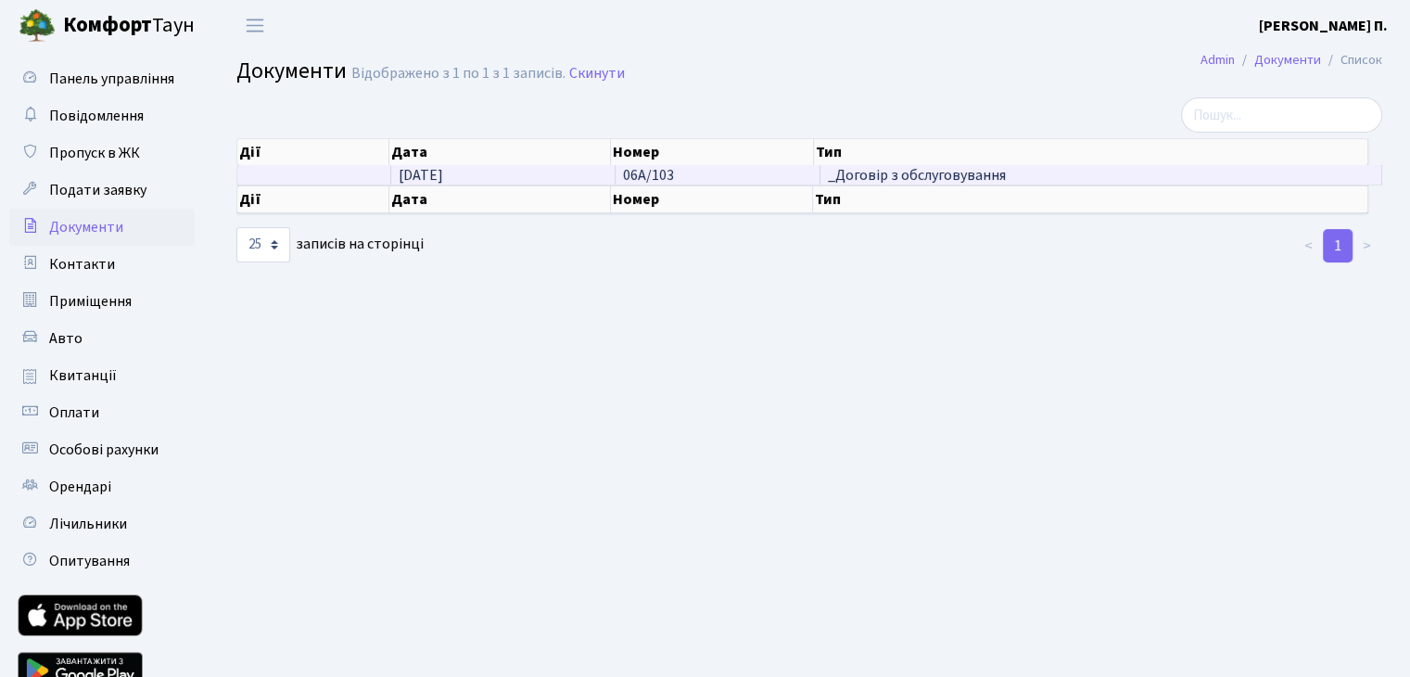
click at [538, 177] on td "24.09.2025" at bounding box center [503, 174] width 224 height 19
click at [699, 174] on td "06А/103" at bounding box center [718, 174] width 205 height 19
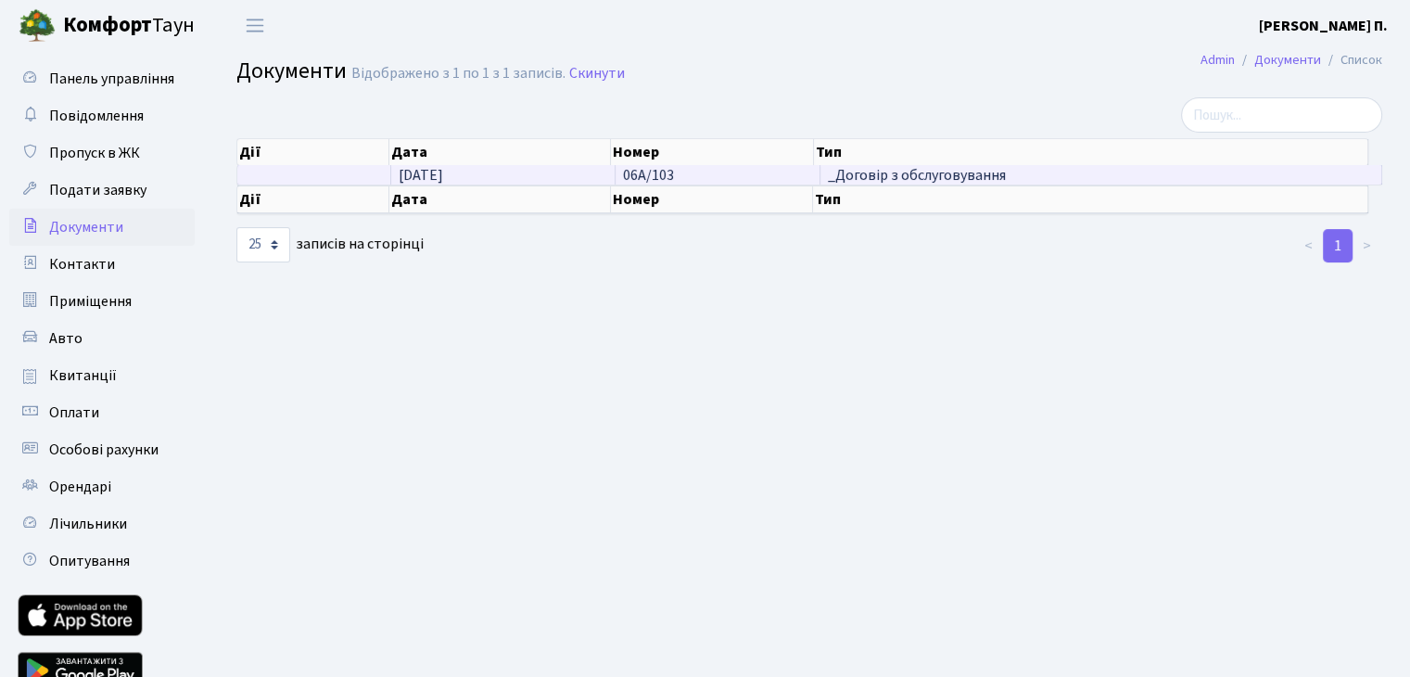
click at [699, 174] on td "06А/103" at bounding box center [718, 174] width 205 height 19
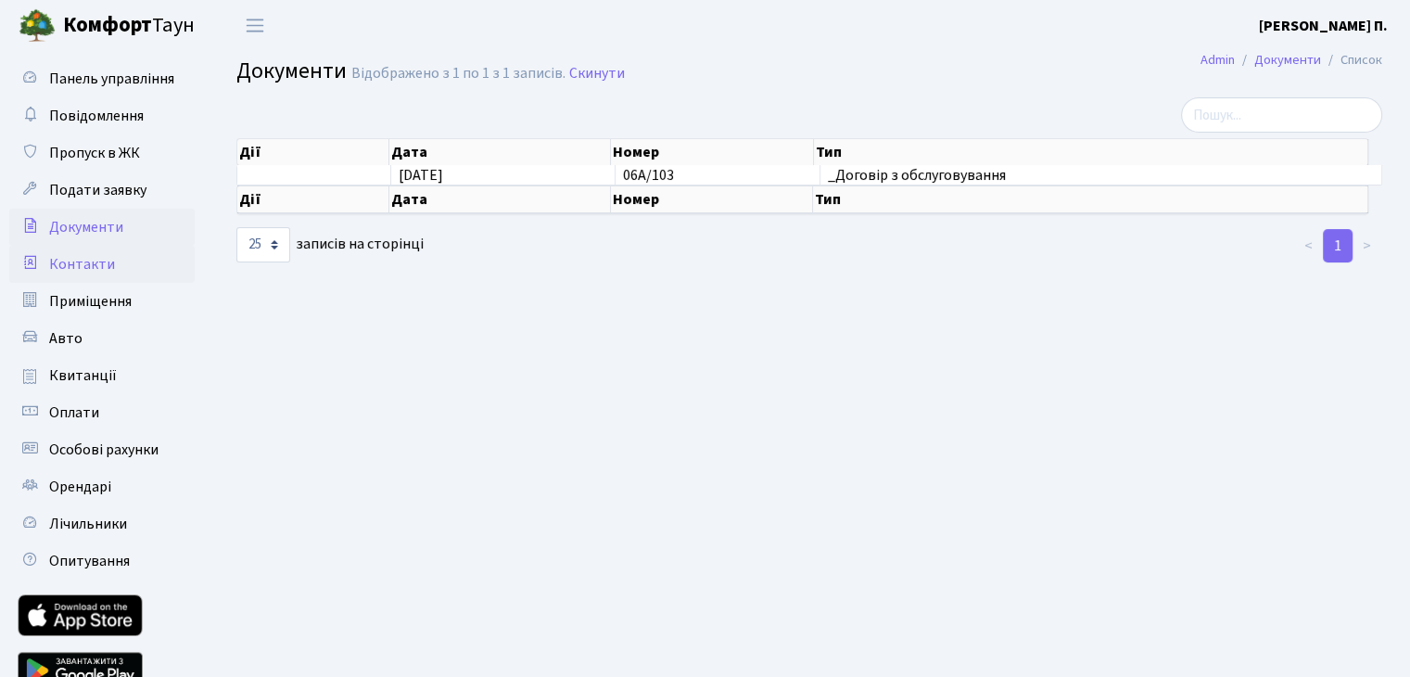
click at [122, 257] on link "Контакти" at bounding box center [101, 264] width 185 height 37
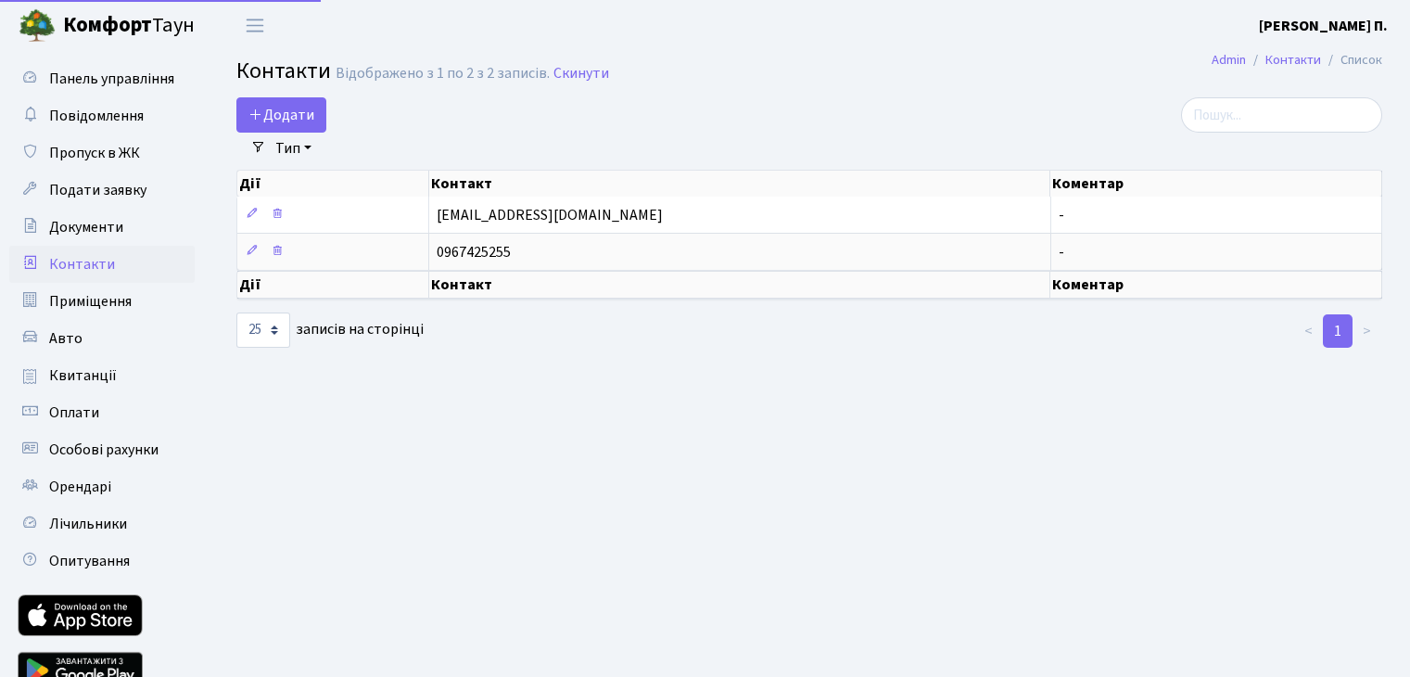
select select "25"
click at [122, 301] on span "Приміщення" at bounding box center [90, 301] width 83 height 20
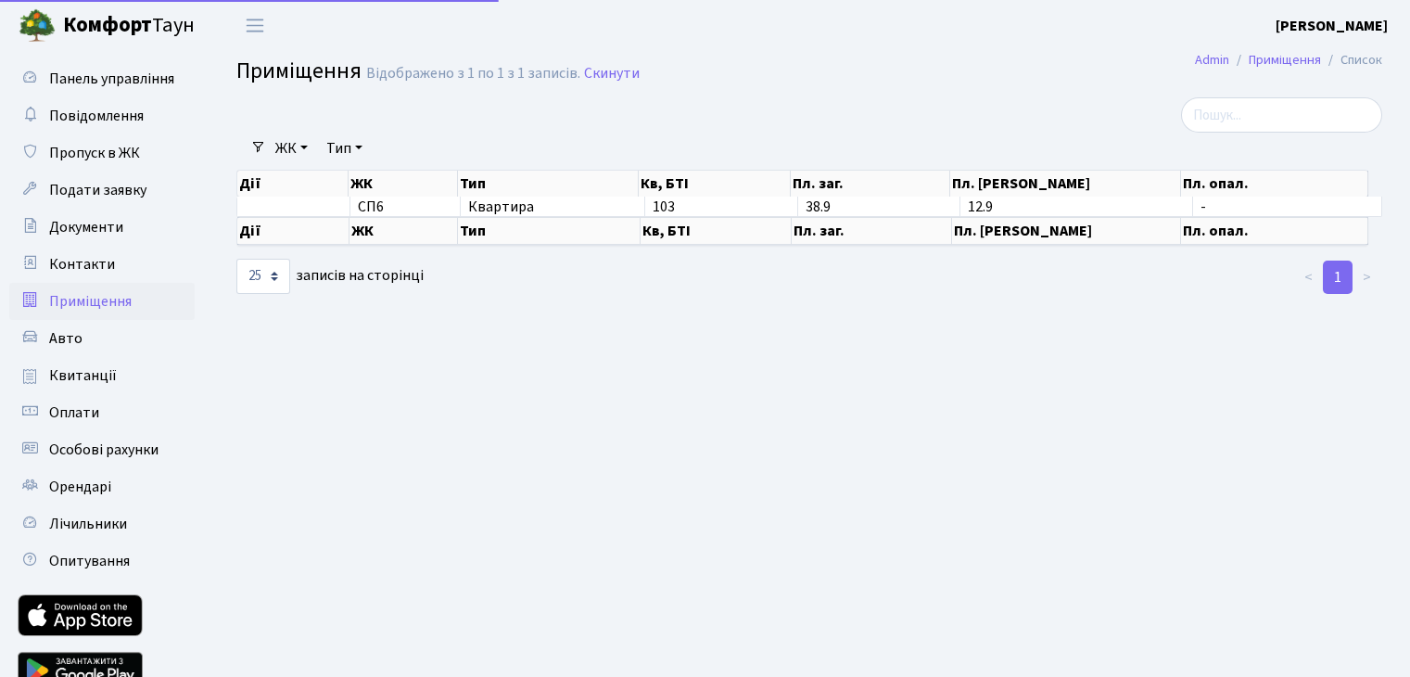
select select "25"
click at [121, 368] on link "Квитанції" at bounding box center [101, 375] width 185 height 37
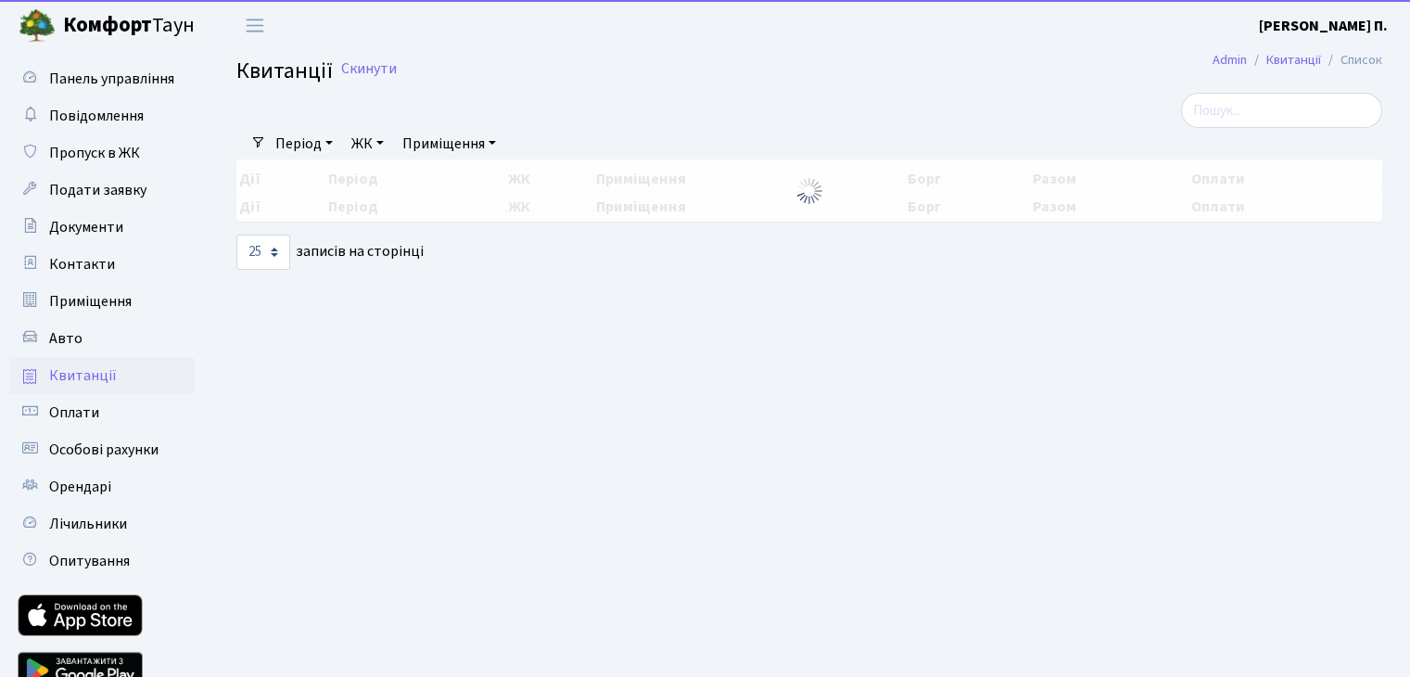
select select "25"
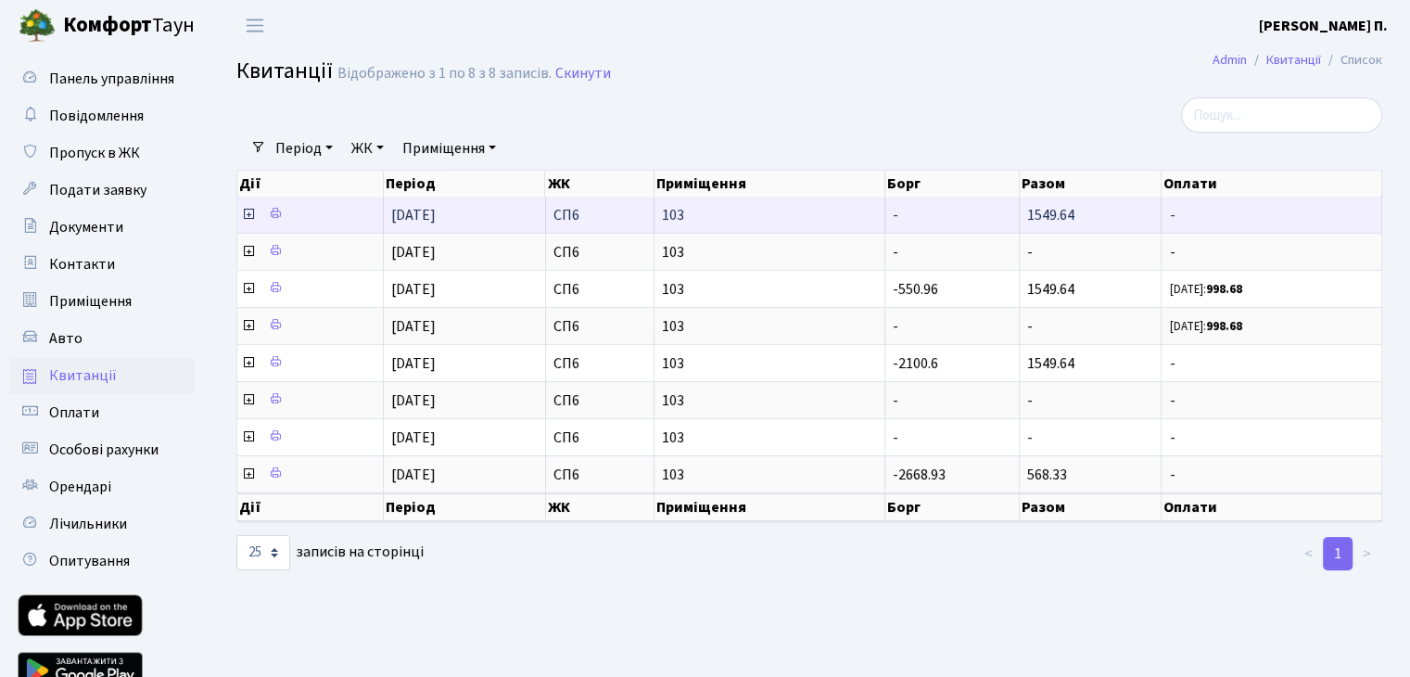
click at [1094, 216] on td "1549.64" at bounding box center [1091, 215] width 142 height 36
click at [1030, 223] on span "1549.64" at bounding box center [1050, 215] width 47 height 20
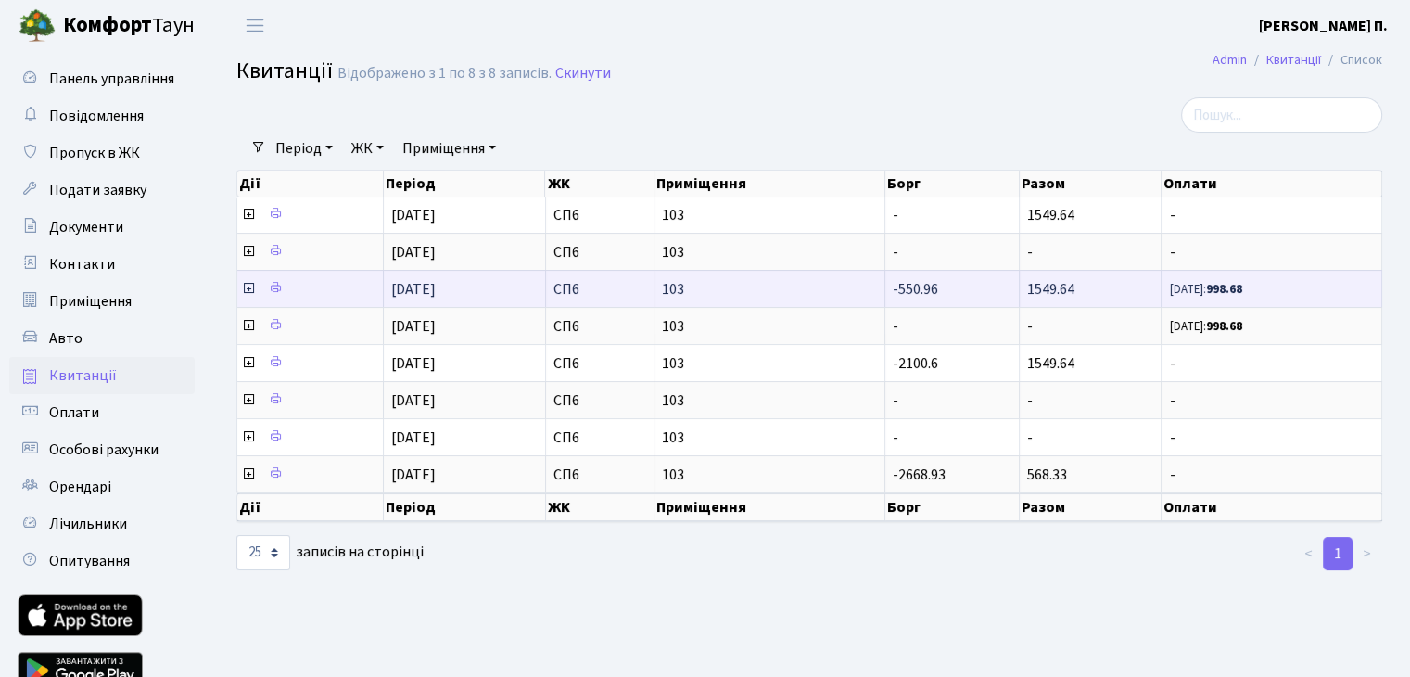
click at [1056, 301] on td "1549.64" at bounding box center [1091, 288] width 142 height 37
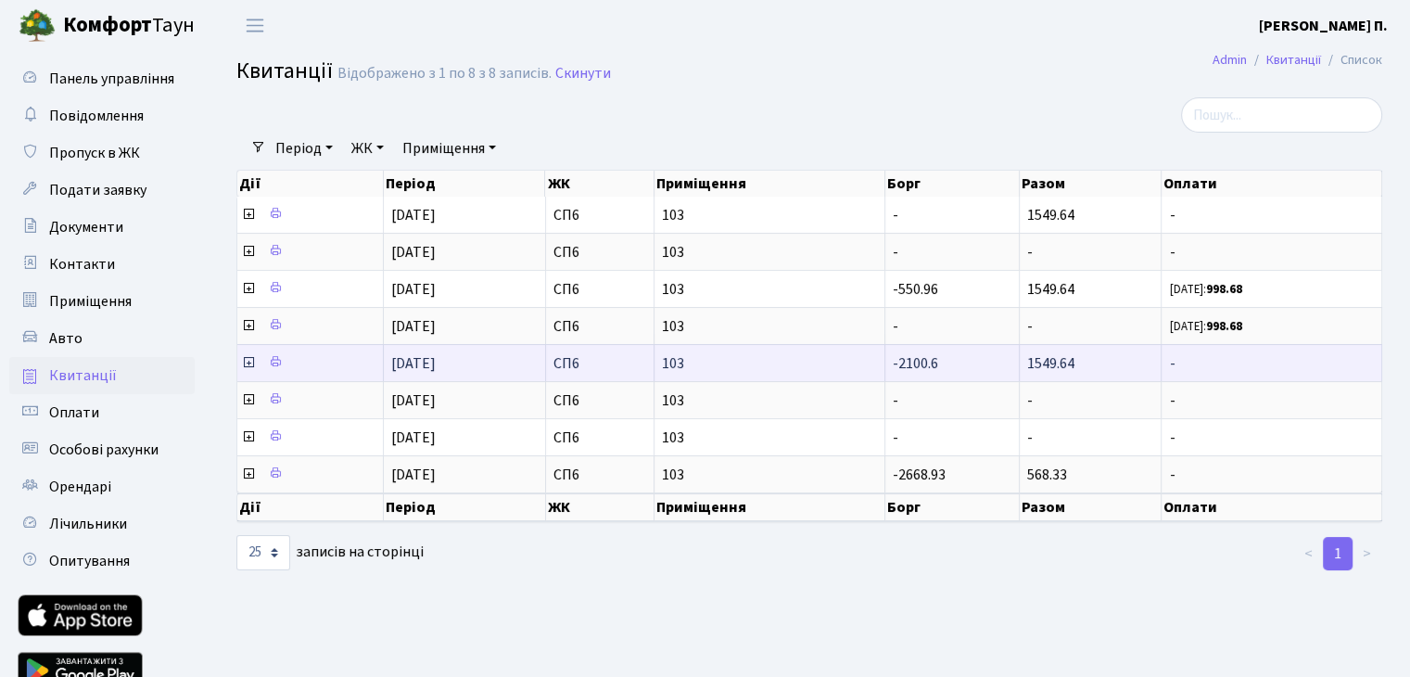
click at [1066, 364] on span "1549.64" at bounding box center [1050, 363] width 47 height 20
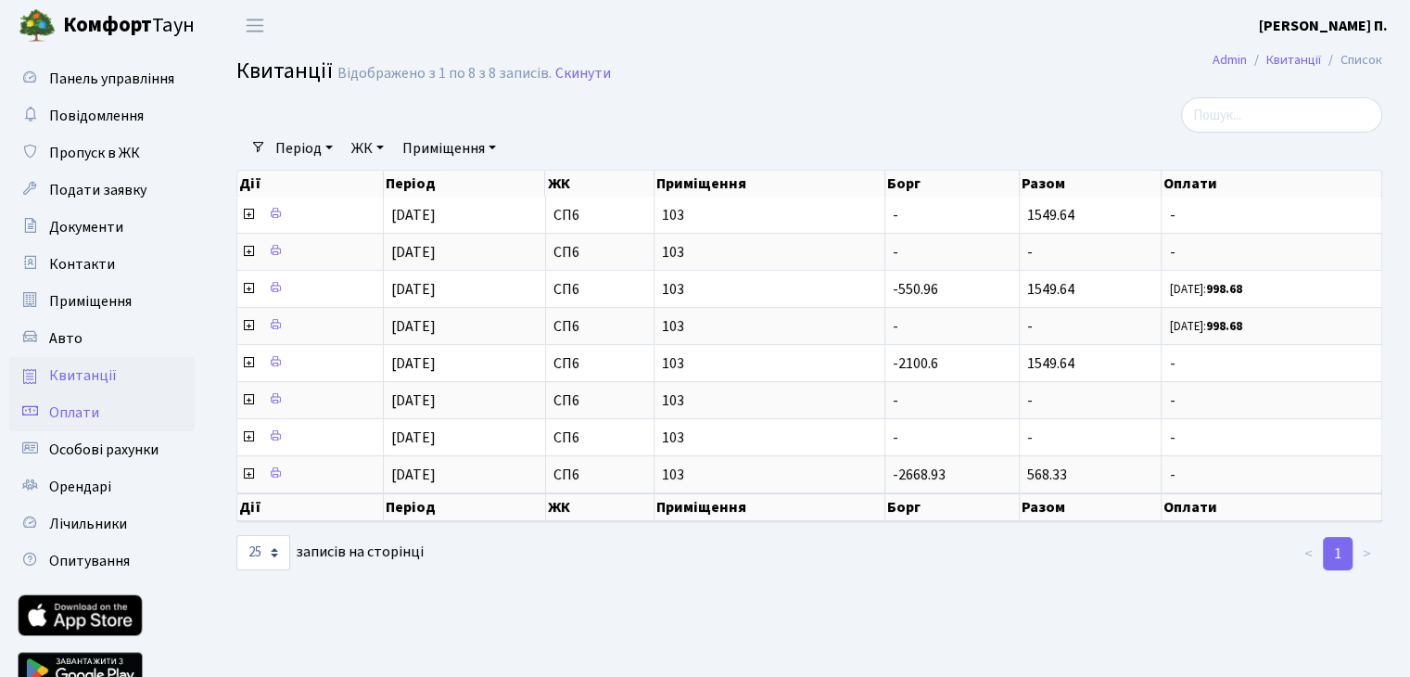
click at [121, 416] on link "Оплати" at bounding box center [101, 412] width 185 height 37
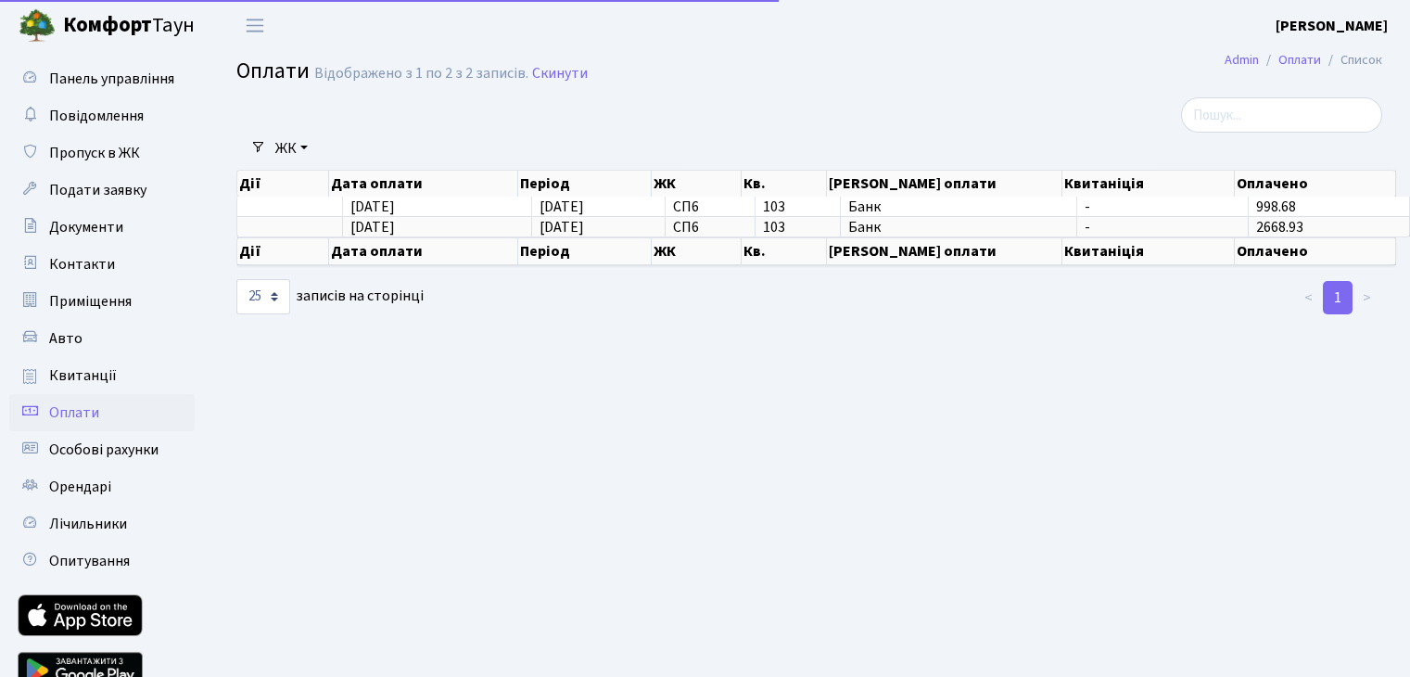
select select "25"
click at [107, 536] on link "Лічильники" at bounding box center [101, 523] width 185 height 37
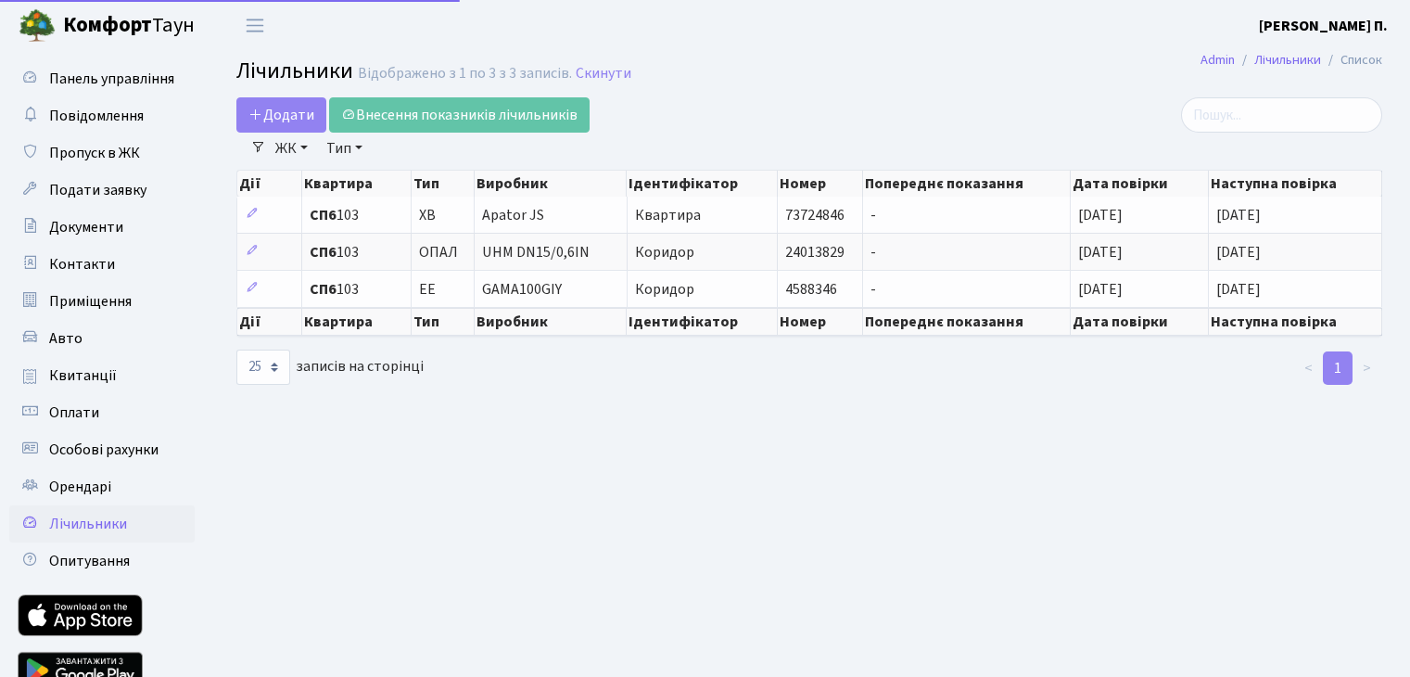
select select "25"
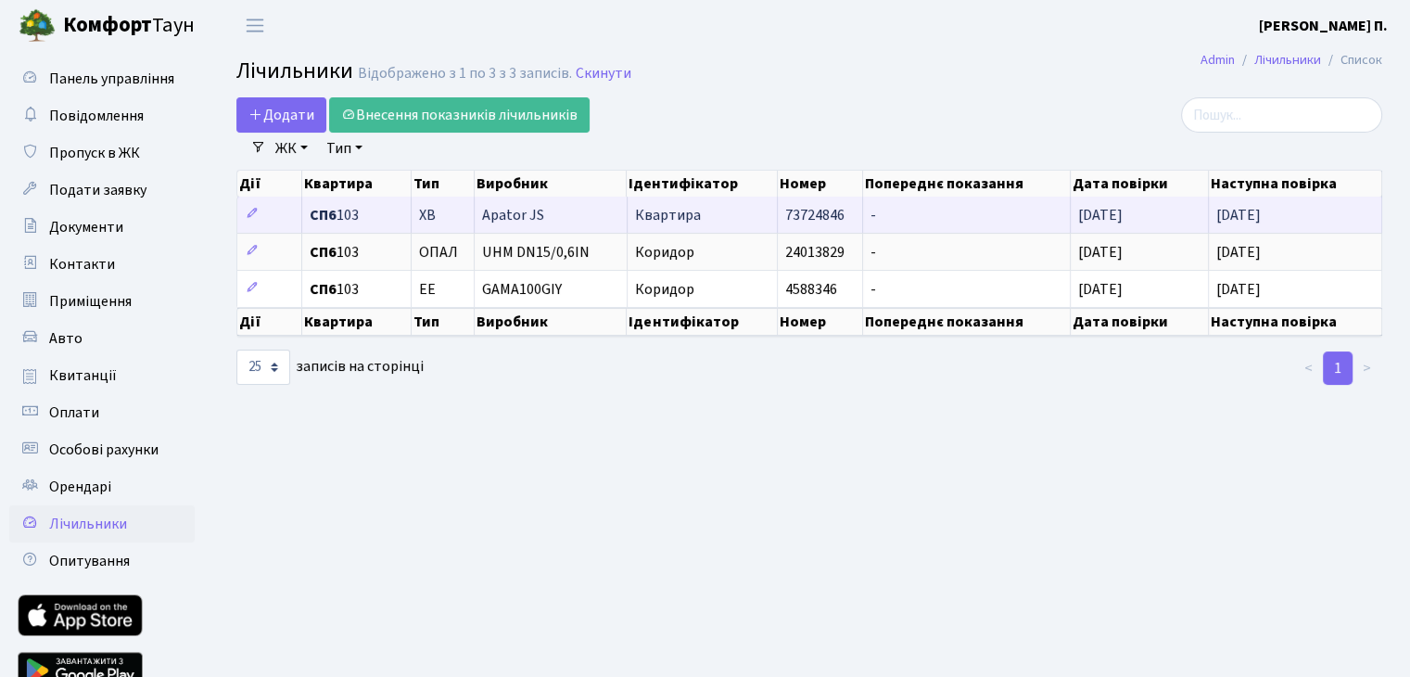
click at [875, 225] on td "-" at bounding box center [967, 215] width 208 height 36
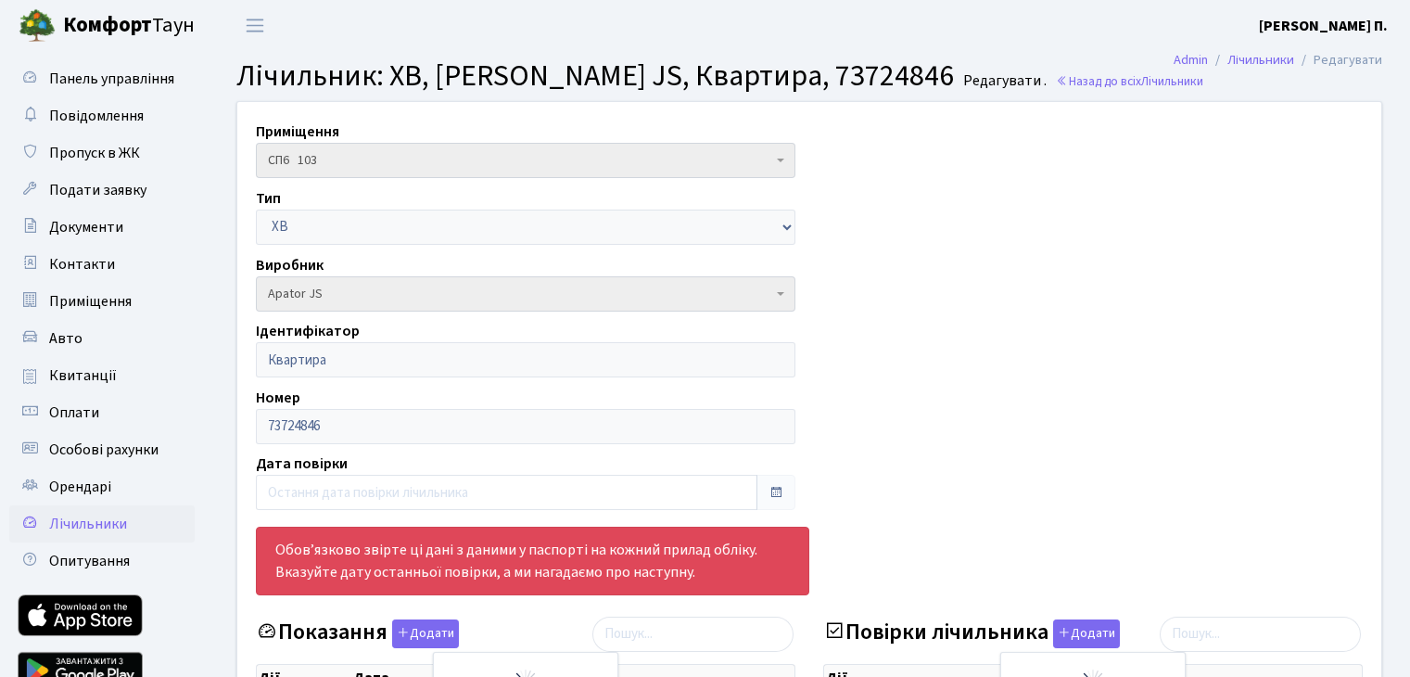
select select "25"
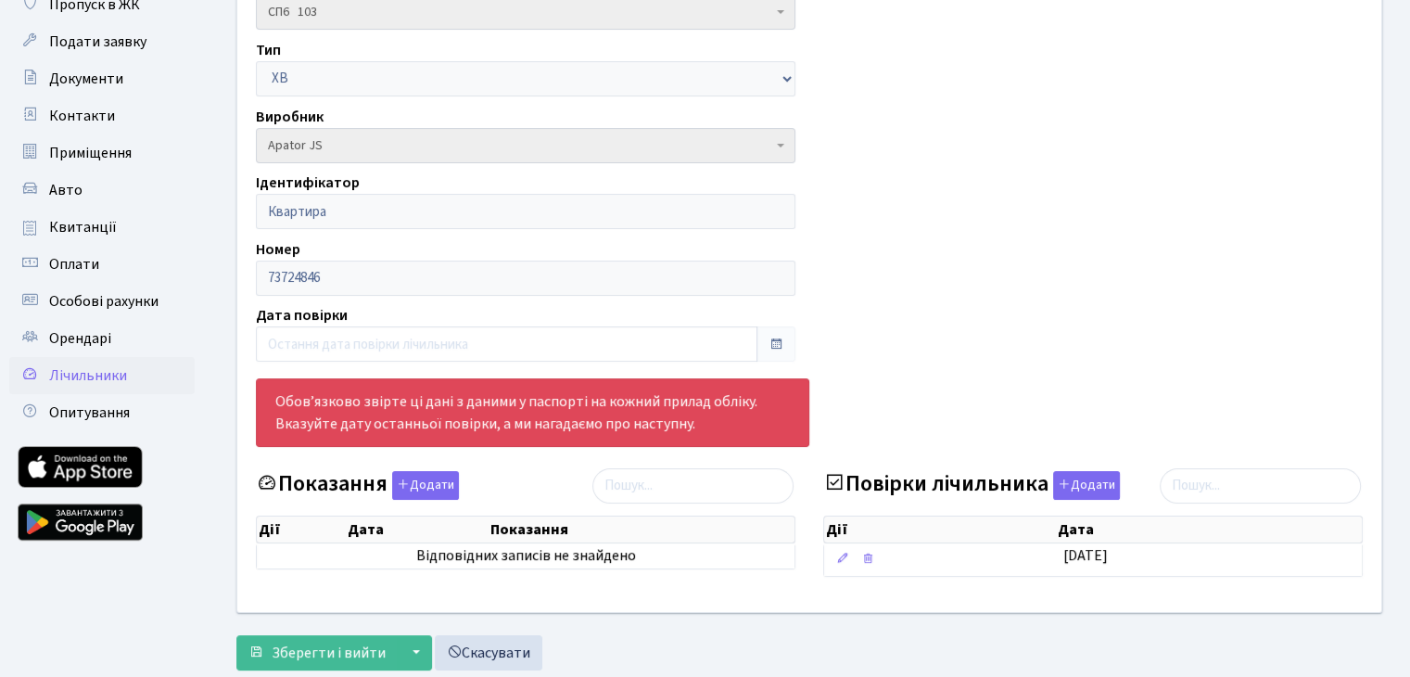
scroll to position [196, 0]
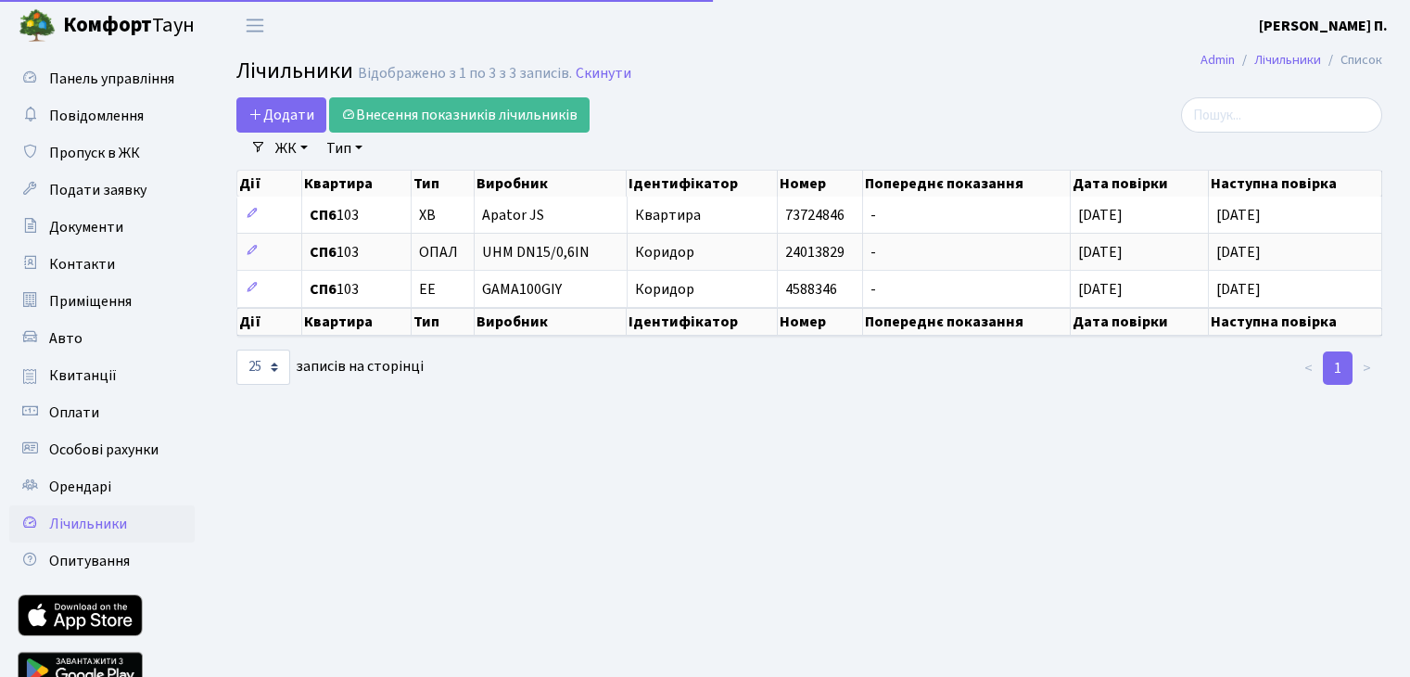
select select "25"
click at [108, 79] on span "Панель управління" at bounding box center [111, 79] width 125 height 20
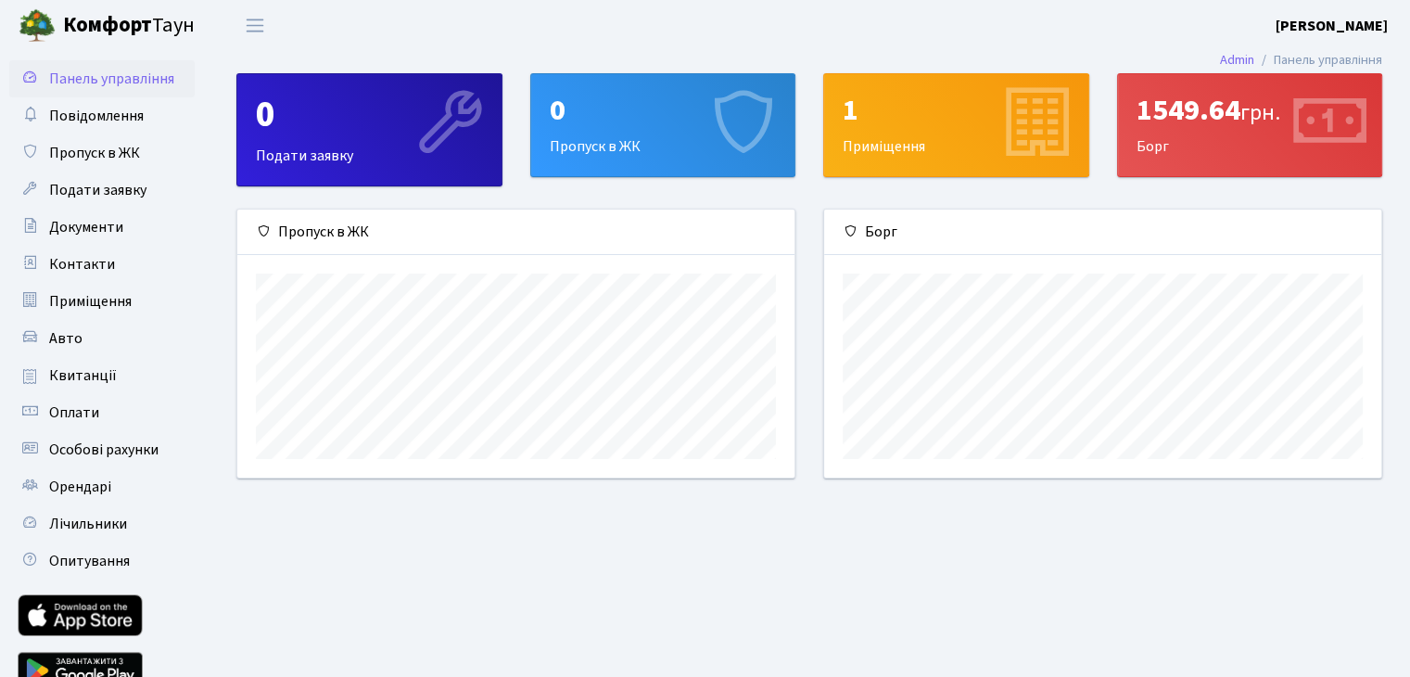
scroll to position [267, 556]
